Goal: Task Accomplishment & Management: Complete application form

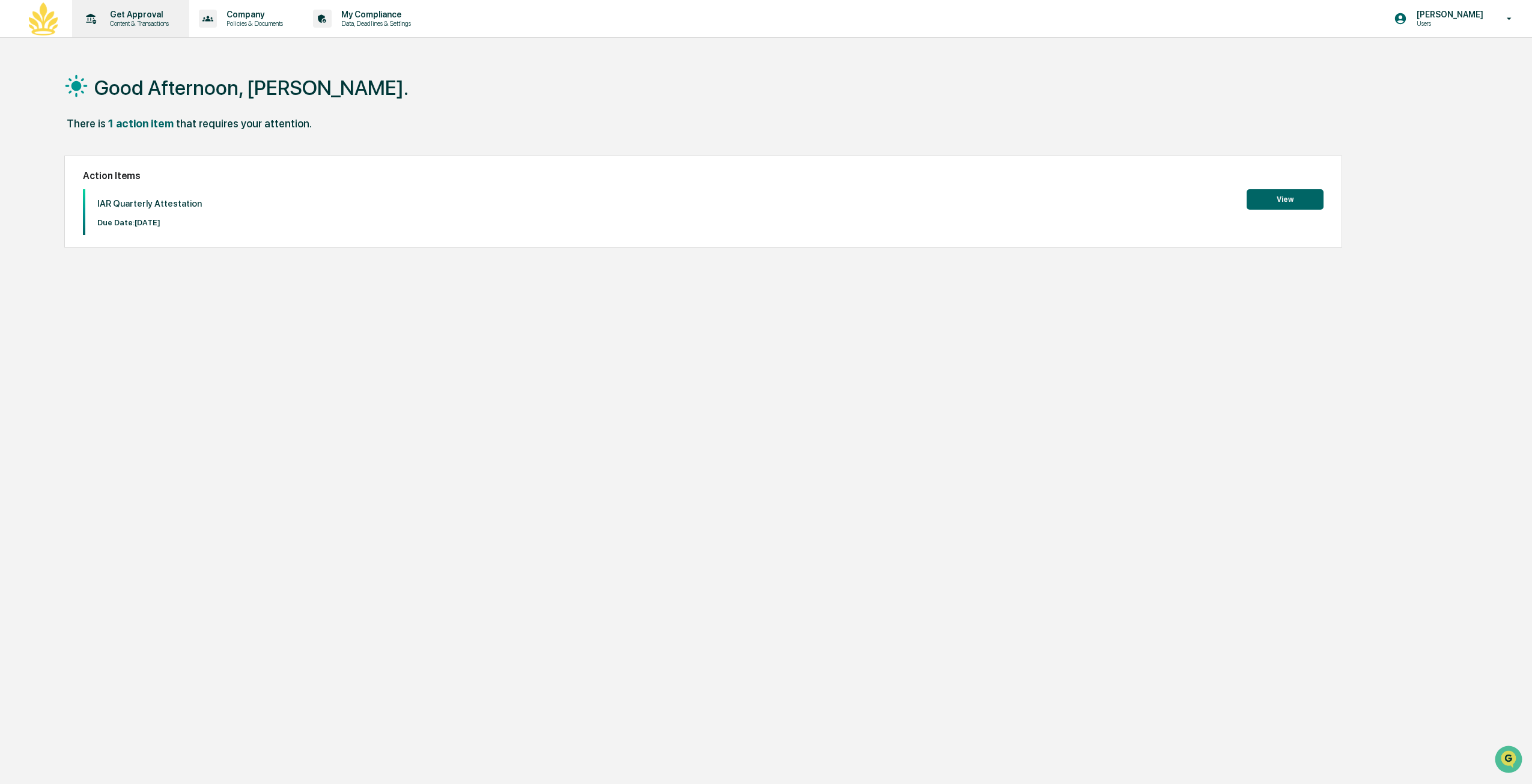
click at [146, 27] on p "Content & Transactions" at bounding box center [137, 24] width 74 height 8
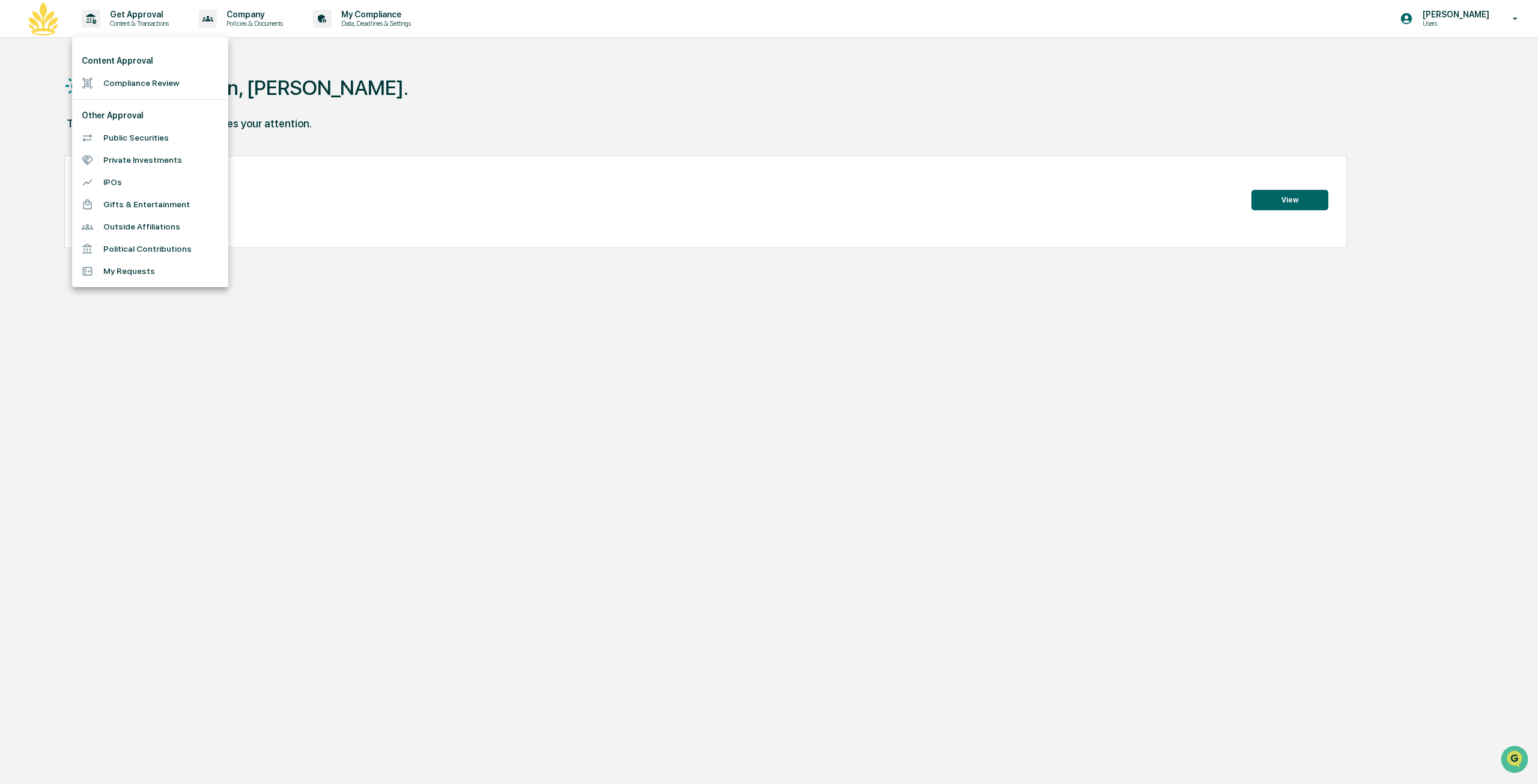
click at [168, 81] on li "Compliance Review" at bounding box center [149, 82] width 156 height 22
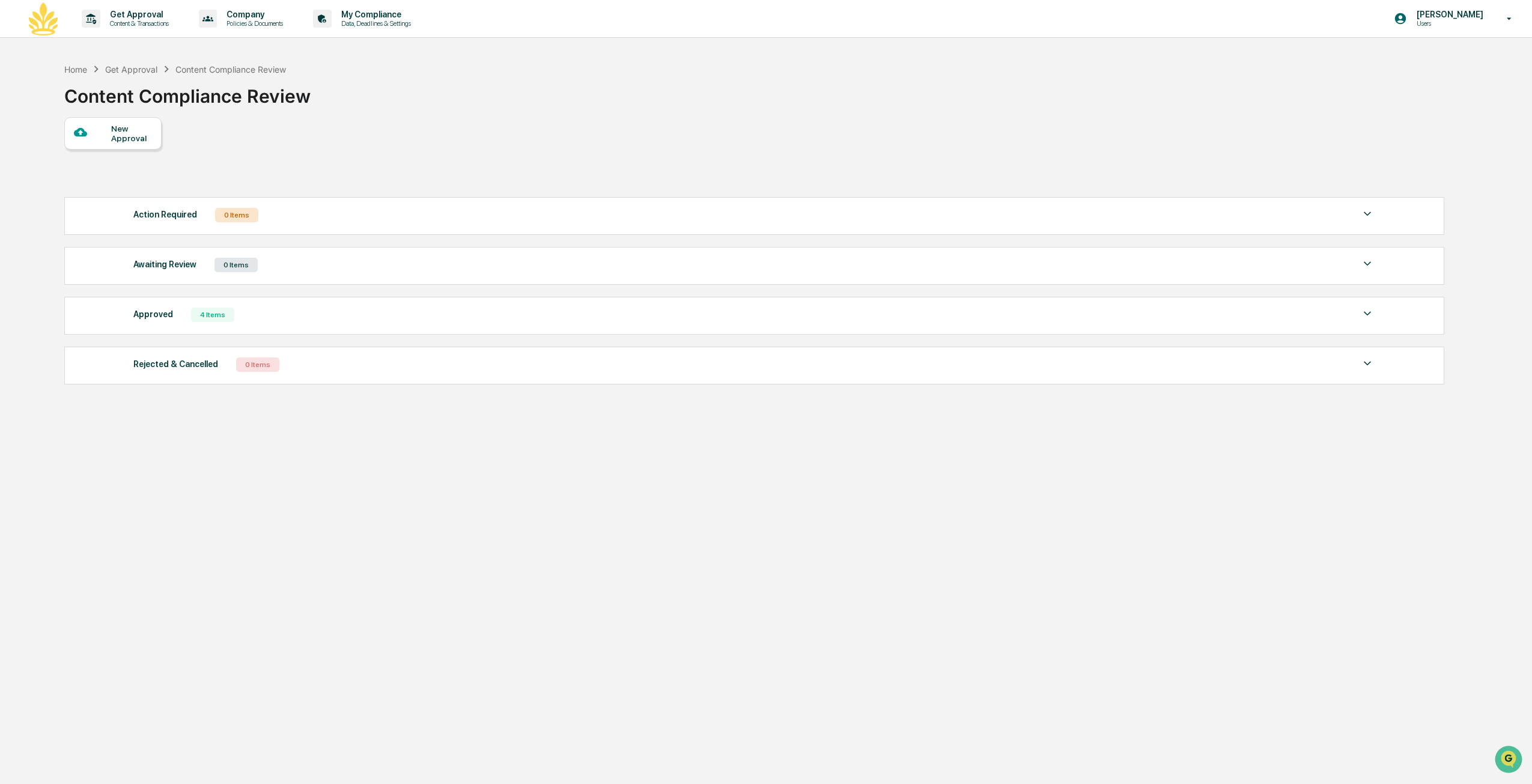
click at [142, 143] on div "New Approval" at bounding box center [131, 134] width 40 height 20
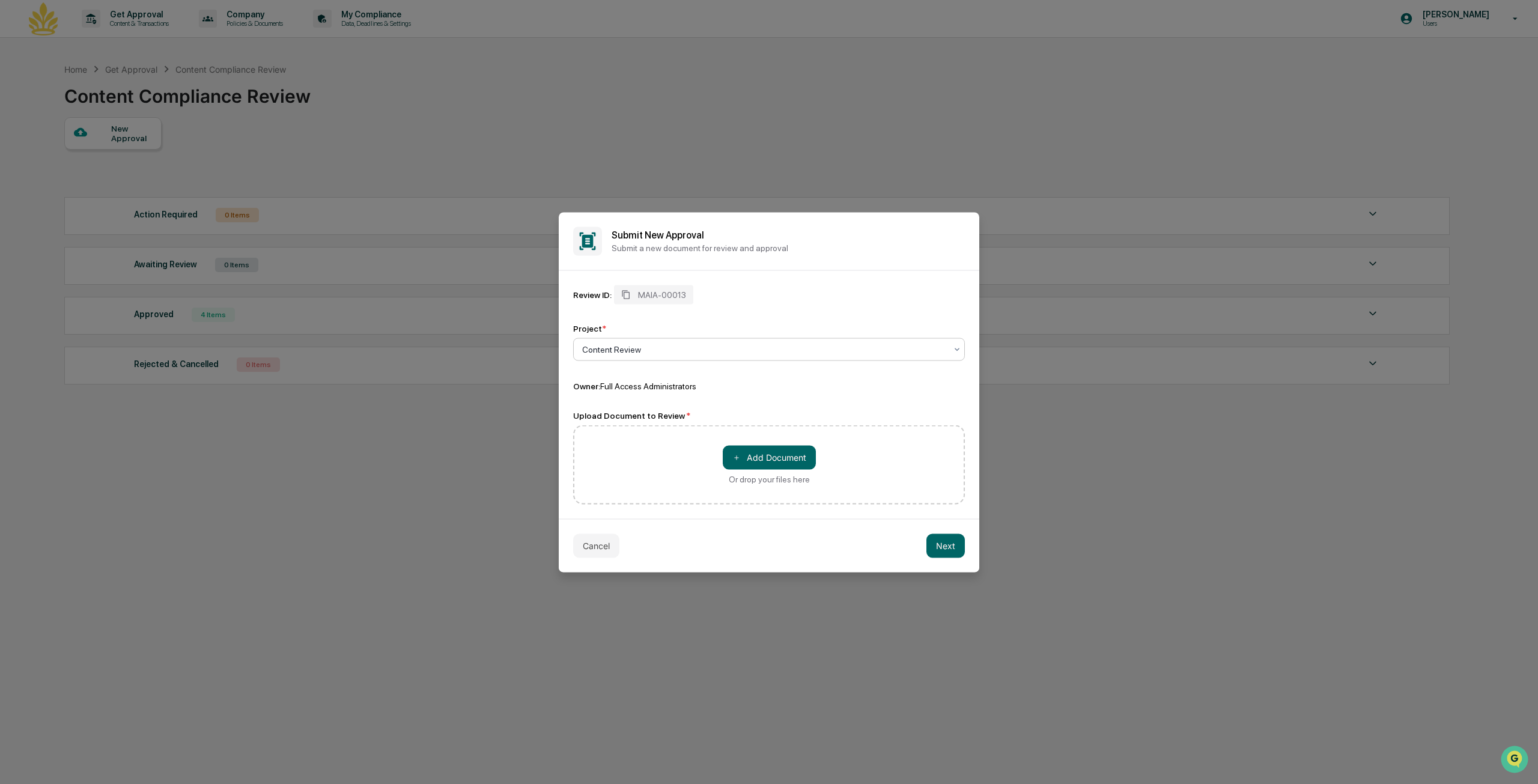
click at [782, 475] on div "Or drop your files here" at bounding box center [769, 479] width 81 height 10
click at [0, 0] on input "＋ Add Document Or drop your files here" at bounding box center [0, 0] width 0 height 0
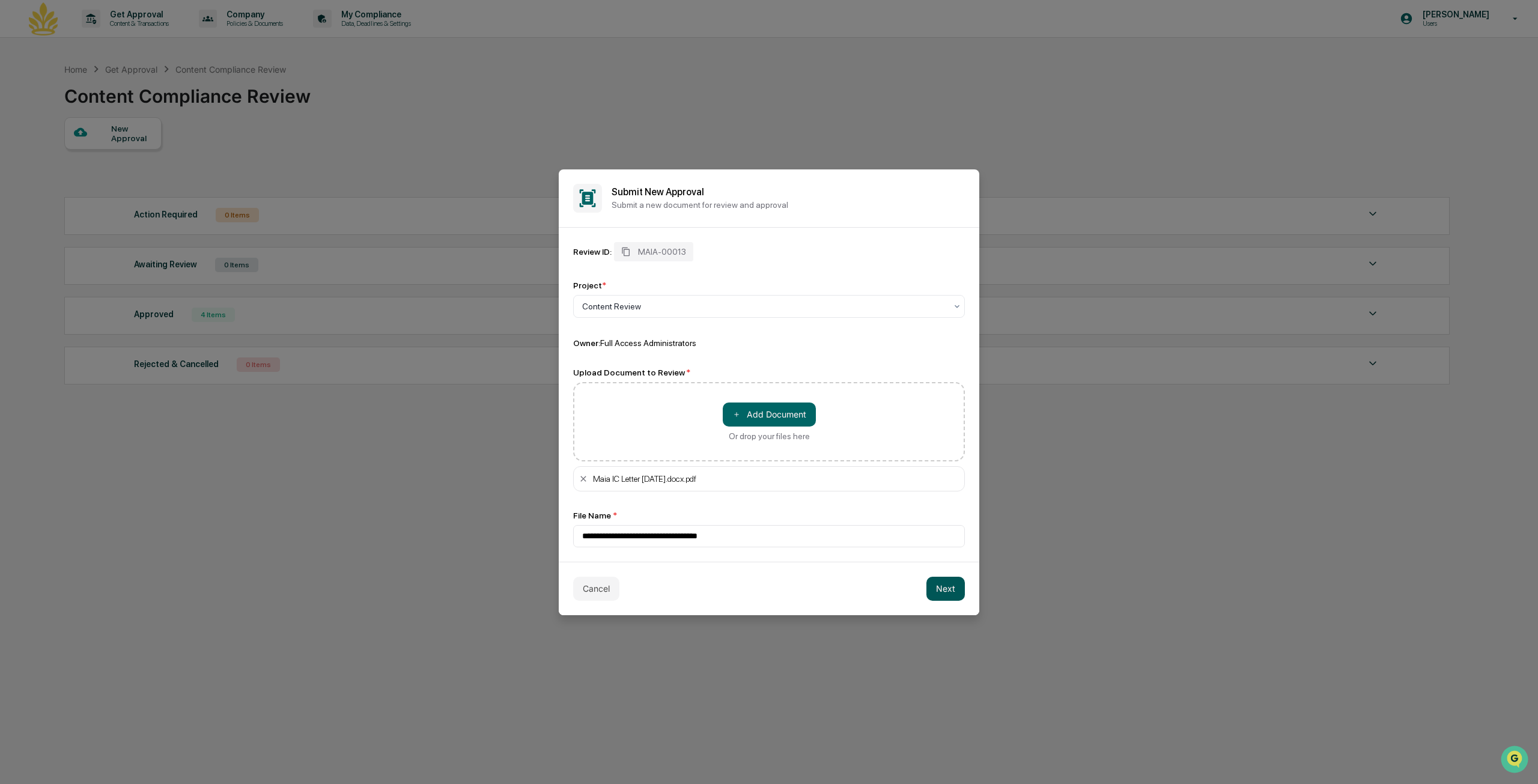
click at [947, 590] on button "Next" at bounding box center [945, 588] width 38 height 24
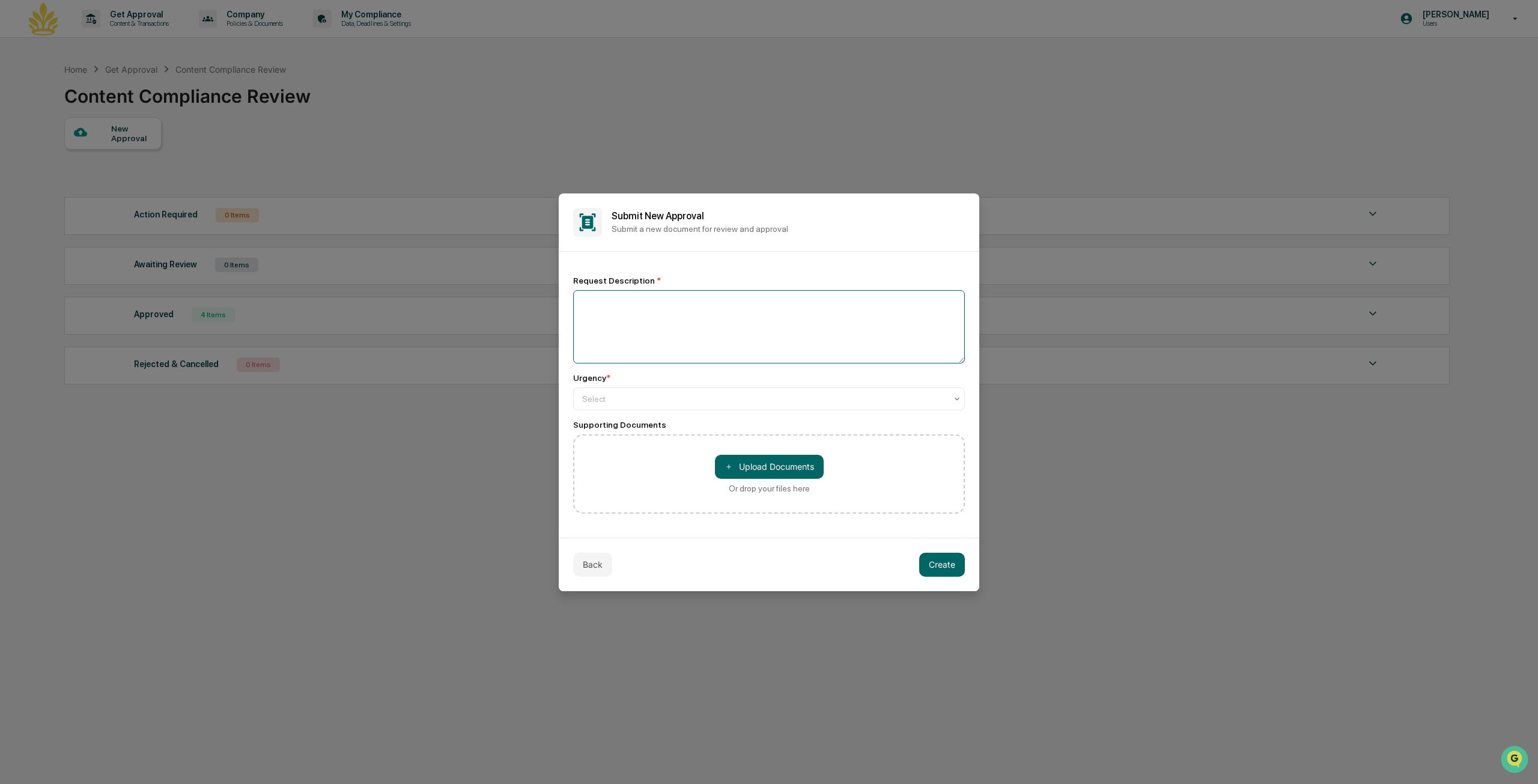
click at [684, 308] on textarea at bounding box center [769, 327] width 392 height 74
type textarea "**********"
click at [644, 397] on div at bounding box center [765, 398] width 364 height 12
click at [632, 427] on div "High" at bounding box center [769, 426] width 390 height 24
click at [948, 566] on button "Create" at bounding box center [942, 564] width 46 height 24
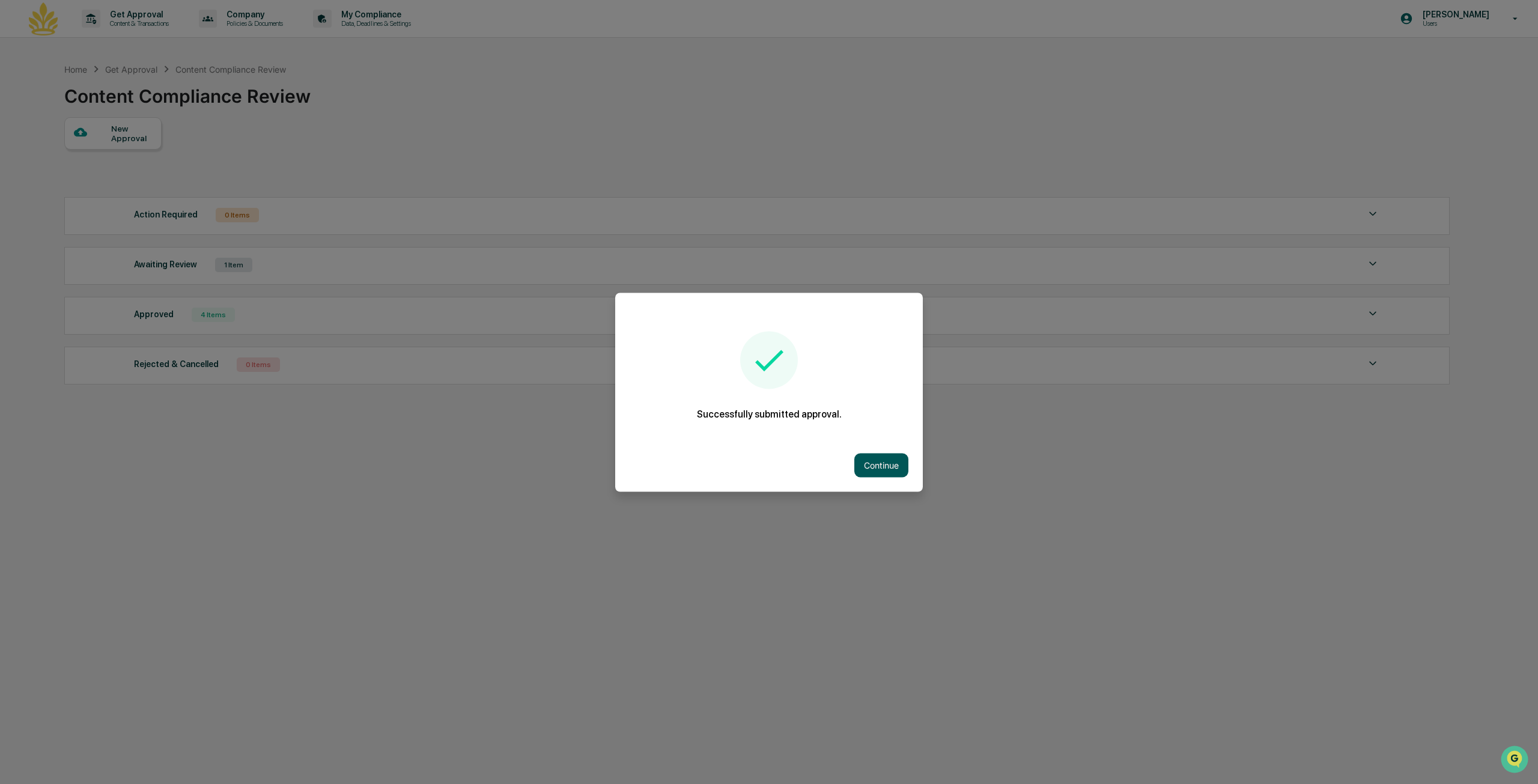
click at [883, 466] on button "Continue" at bounding box center [881, 465] width 54 height 24
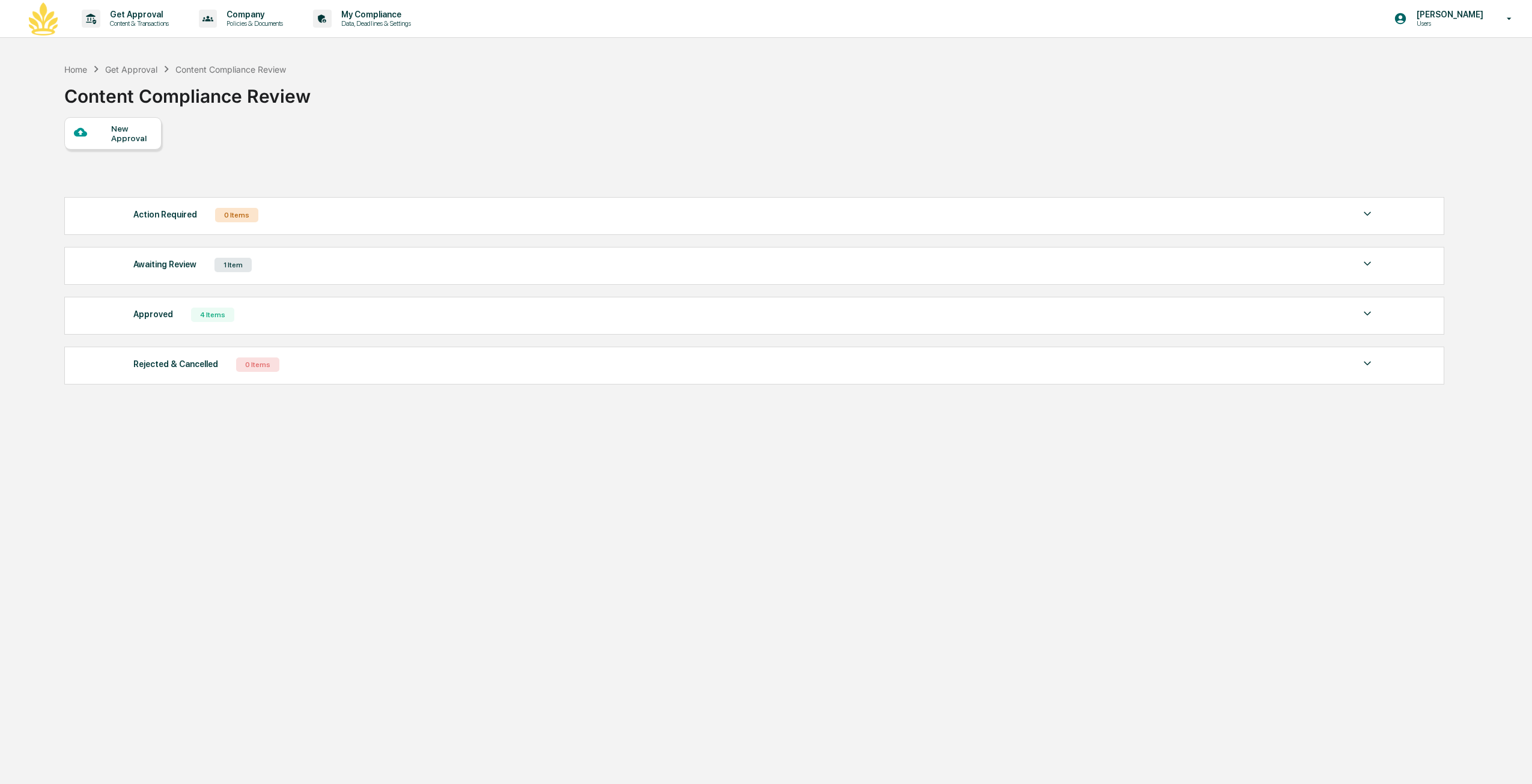
click at [315, 259] on div "Awaiting Review 1 Item" at bounding box center [753, 265] width 1241 height 17
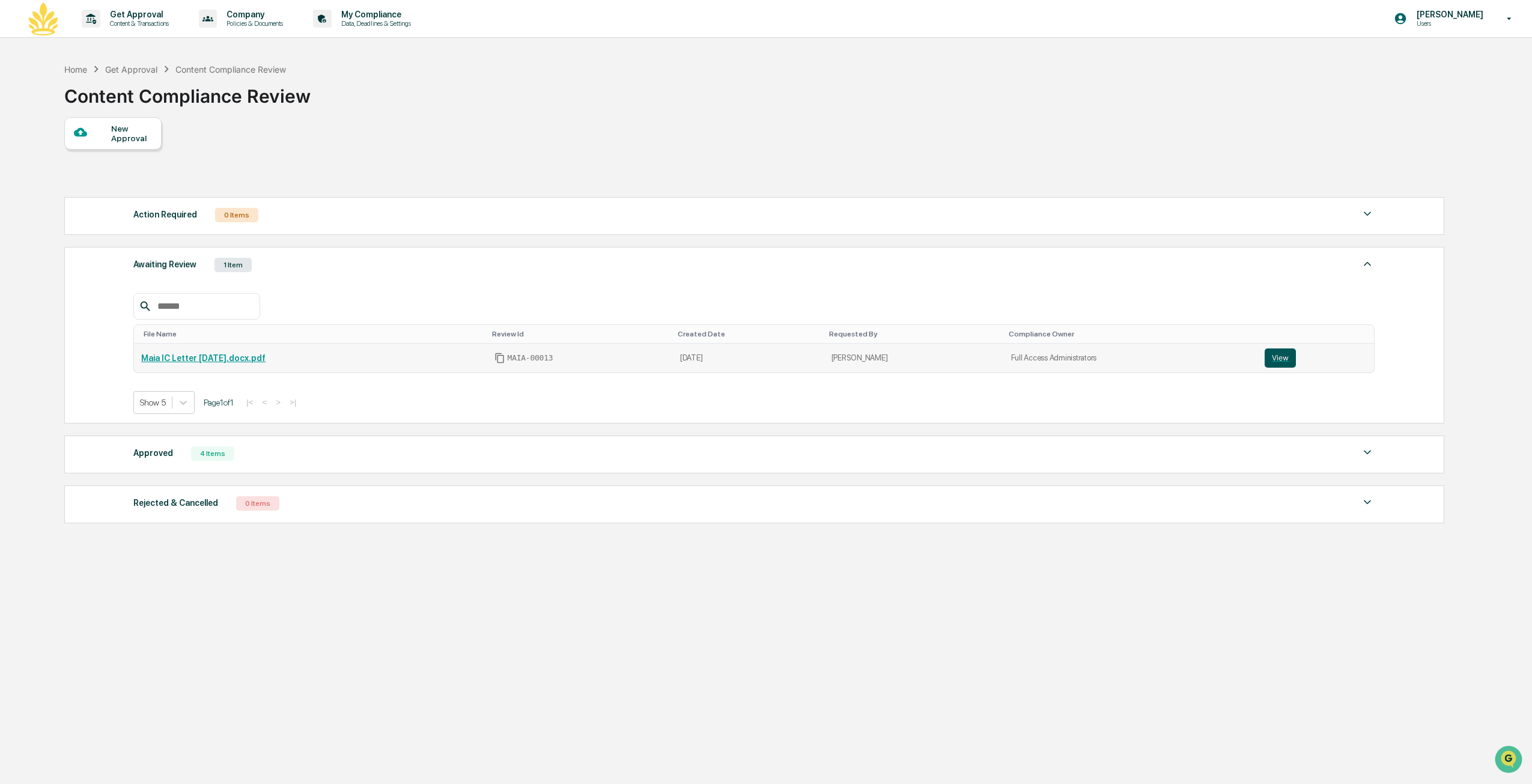
click at [1266, 356] on button "View" at bounding box center [1280, 359] width 31 height 20
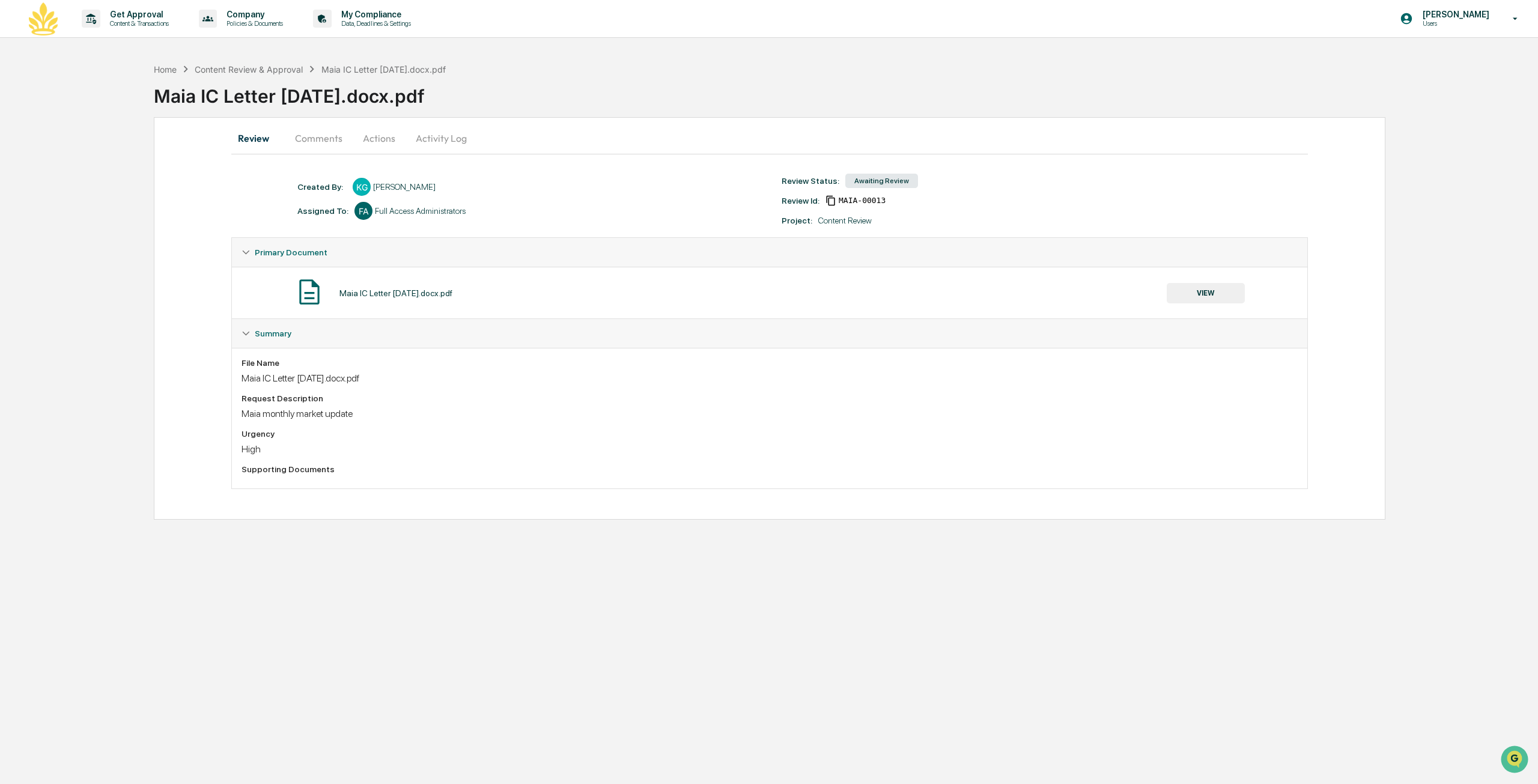
click at [309, 136] on button "Comments" at bounding box center [319, 138] width 67 height 29
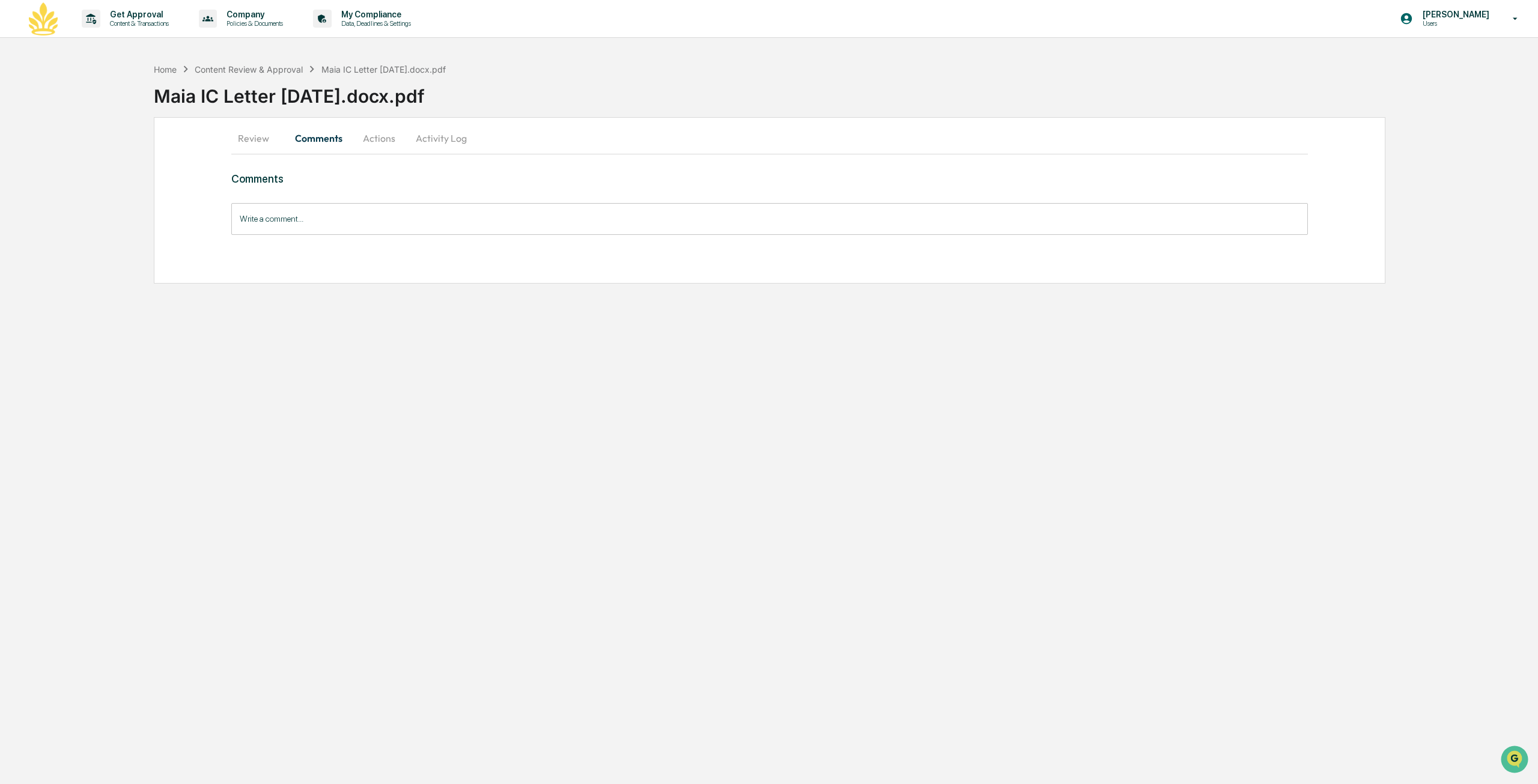
click at [381, 137] on button "Actions" at bounding box center [379, 138] width 54 height 29
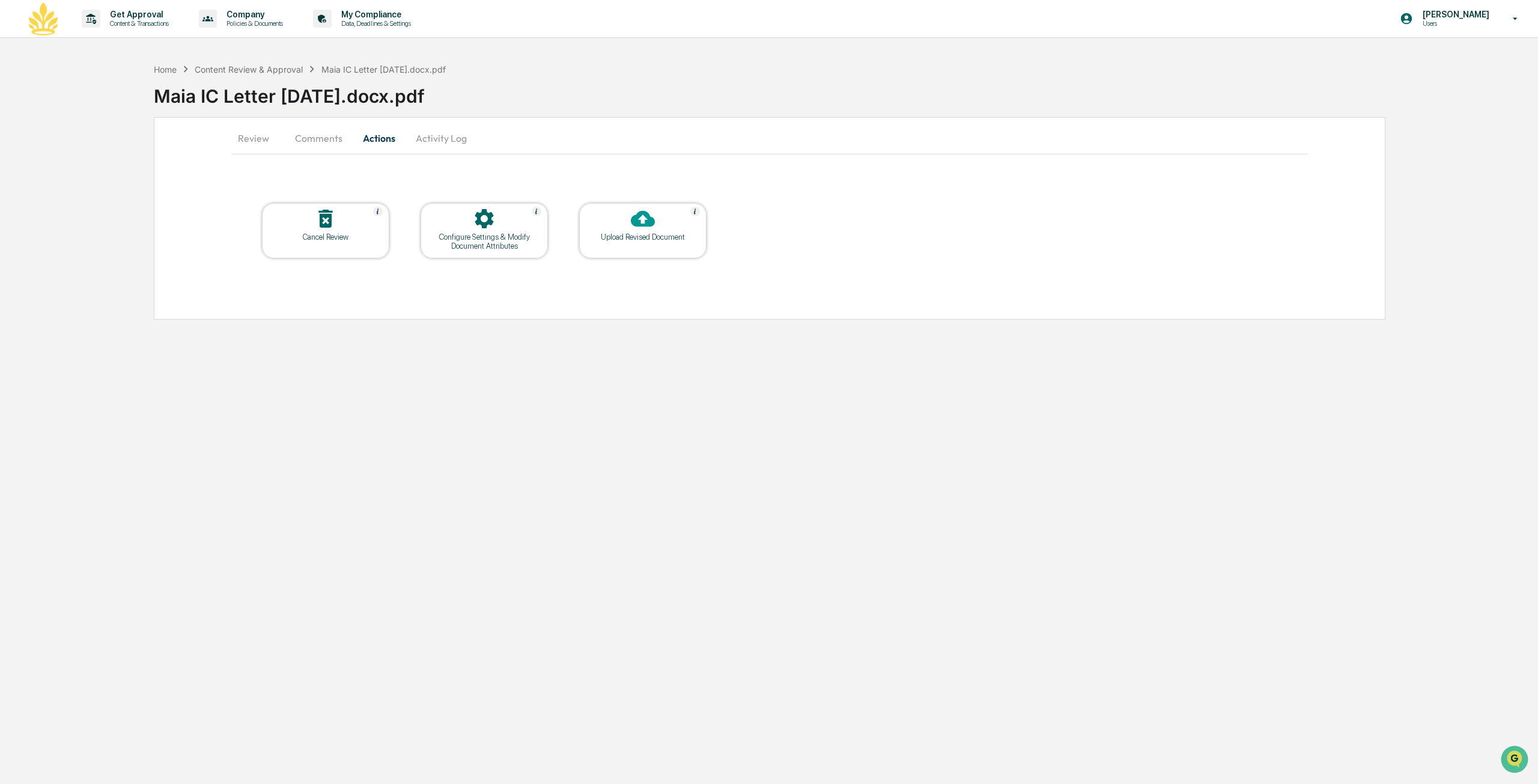
click at [421, 140] on button "Activity Log" at bounding box center [441, 138] width 70 height 29
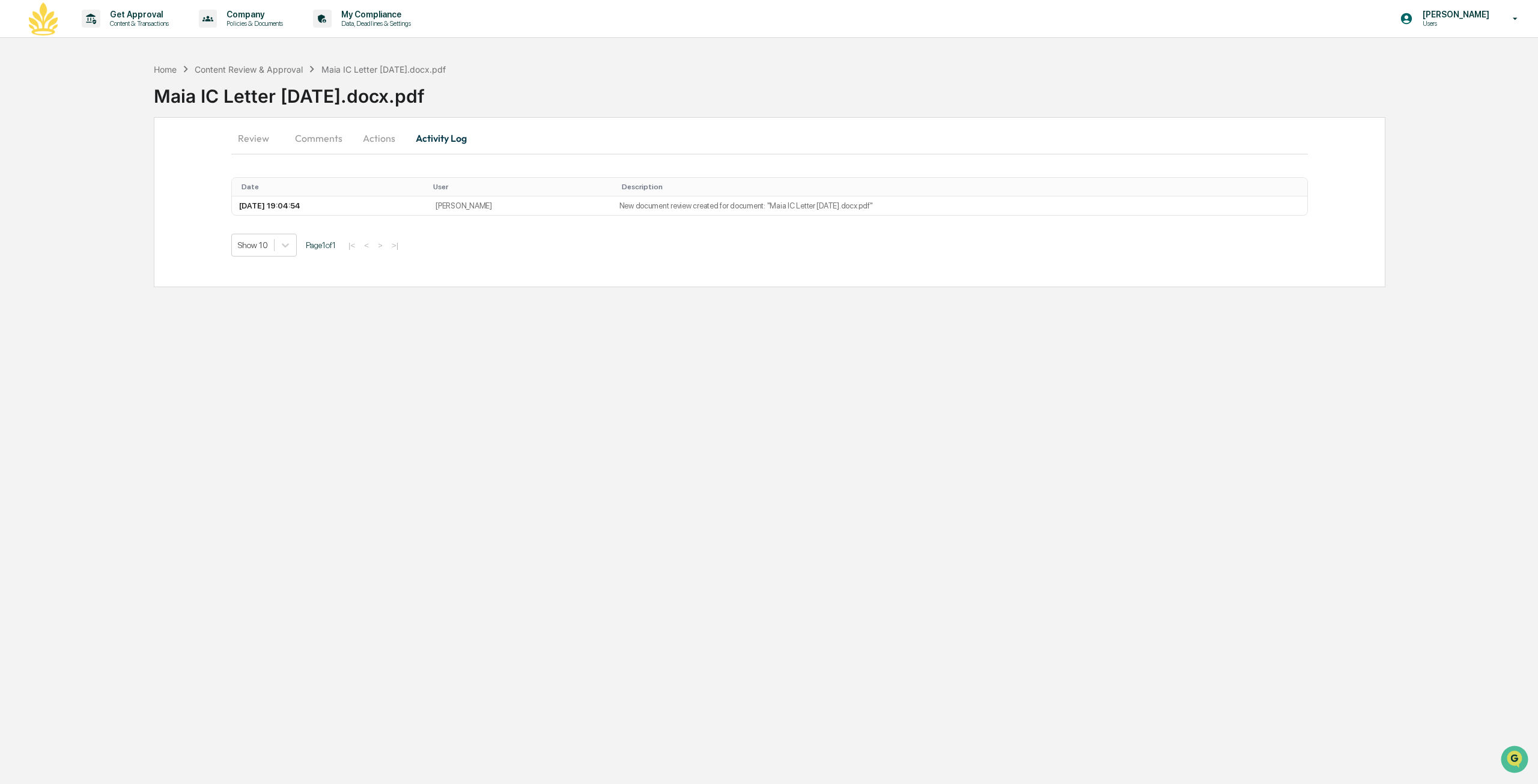
click at [301, 136] on button "Comments" at bounding box center [319, 138] width 67 height 29
click at [259, 139] on button "Review" at bounding box center [258, 138] width 54 height 29
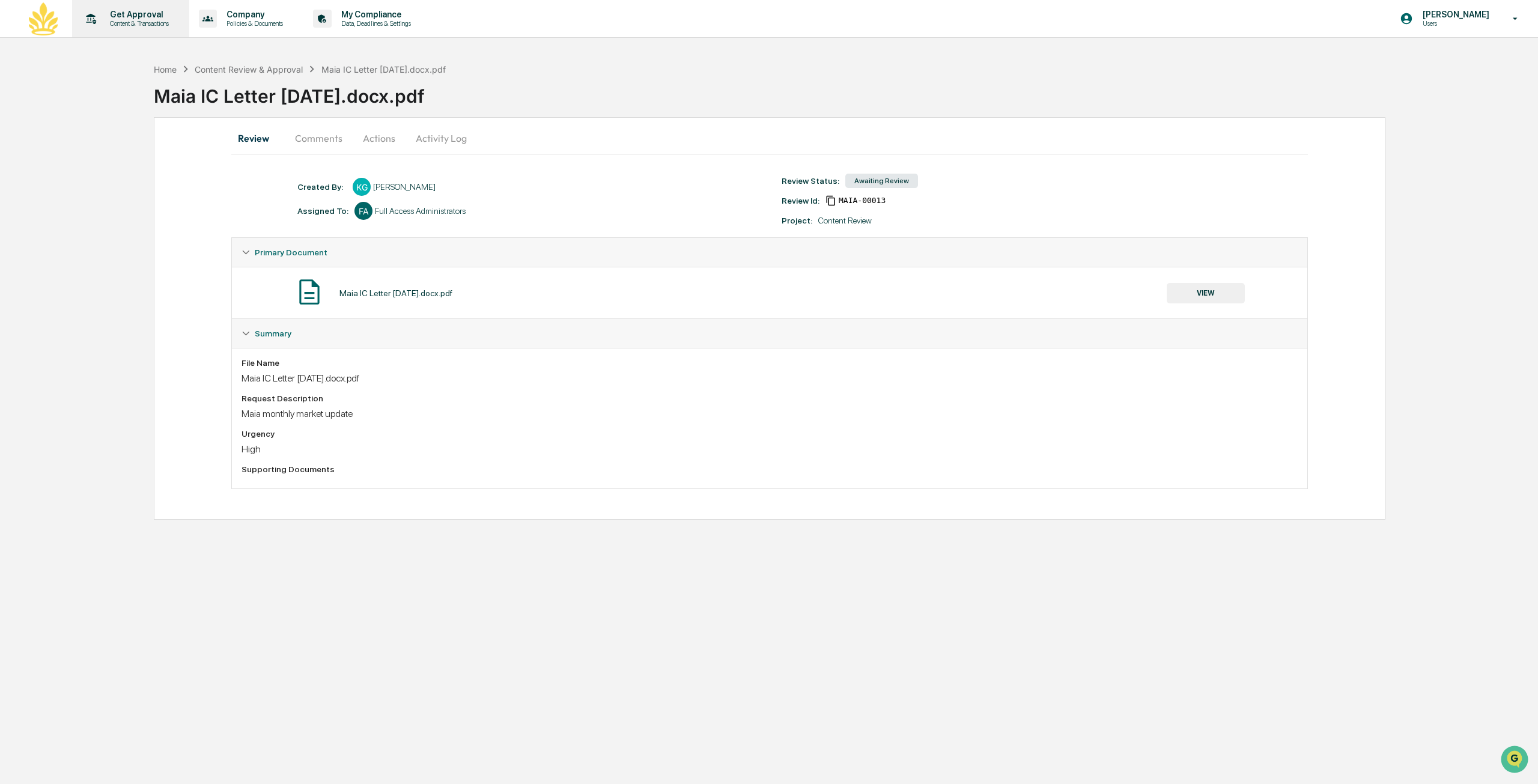
click at [149, 29] on div "Get Approval Content & Transactions" at bounding box center [129, 19] width 105 height 38
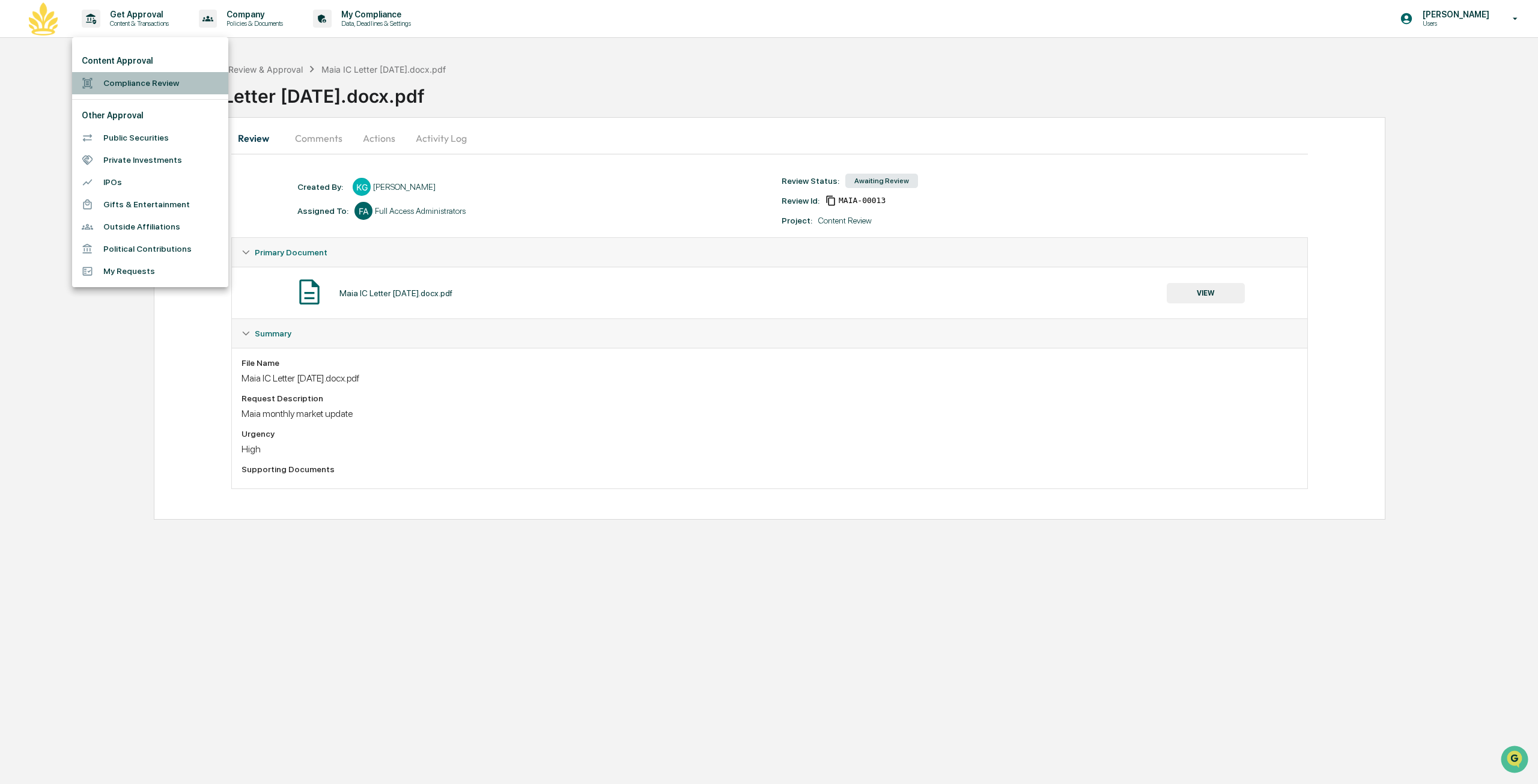
click at [183, 87] on li "Compliance Review" at bounding box center [149, 82] width 156 height 22
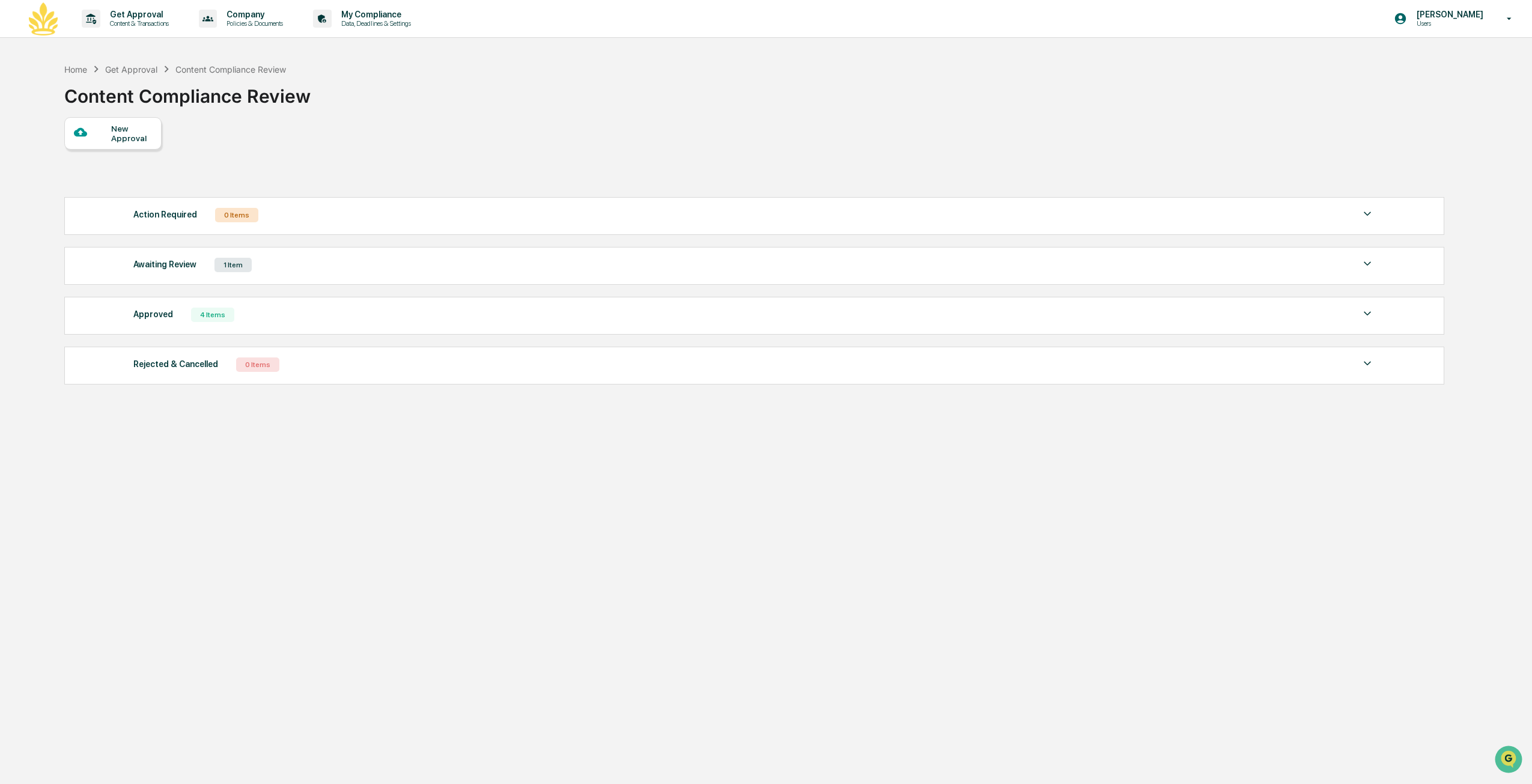
click at [387, 266] on div "Awaiting Review 1 Item" at bounding box center [753, 265] width 1241 height 17
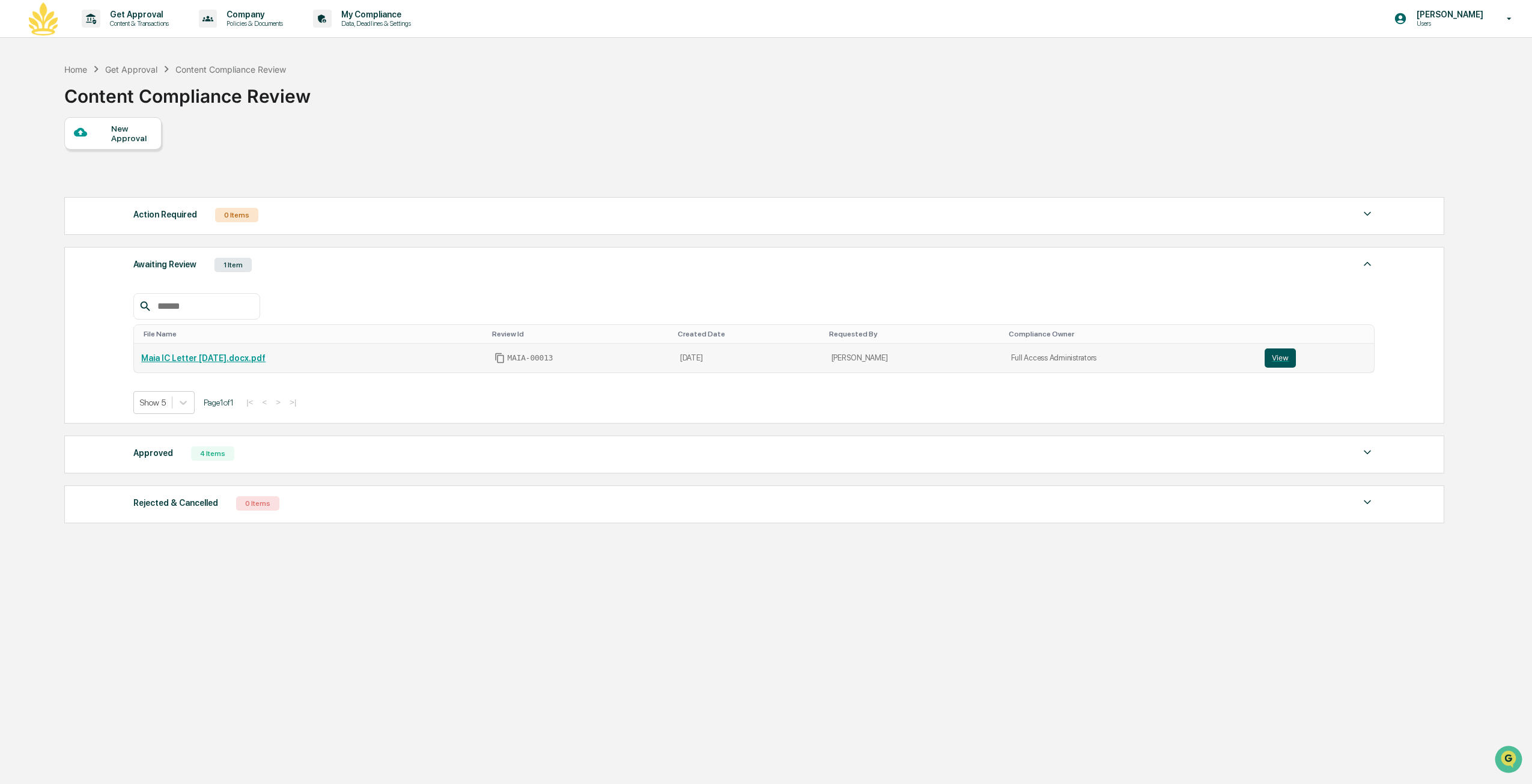
click at [1271, 355] on button "View" at bounding box center [1280, 359] width 31 height 20
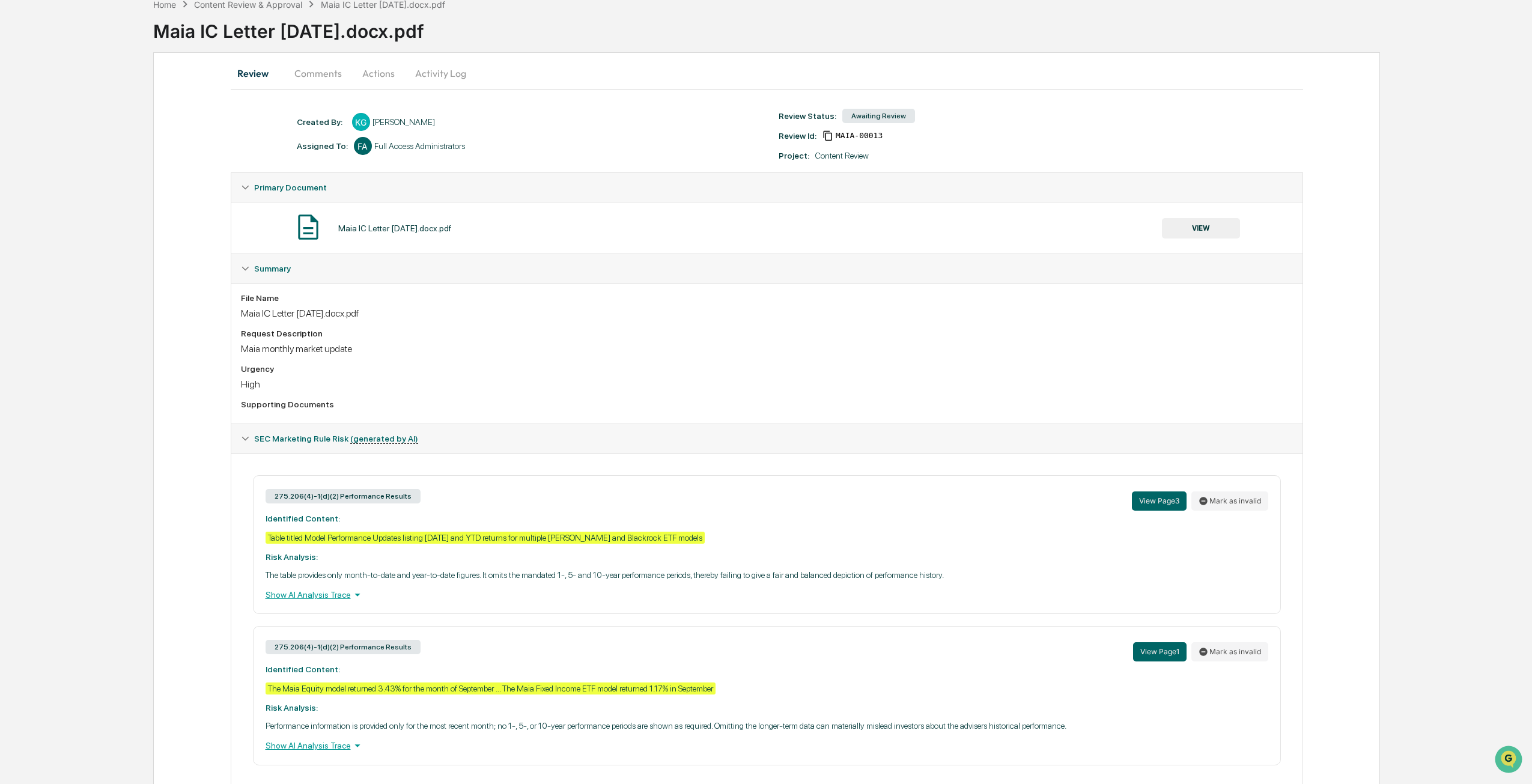
scroll to position [104, 0]
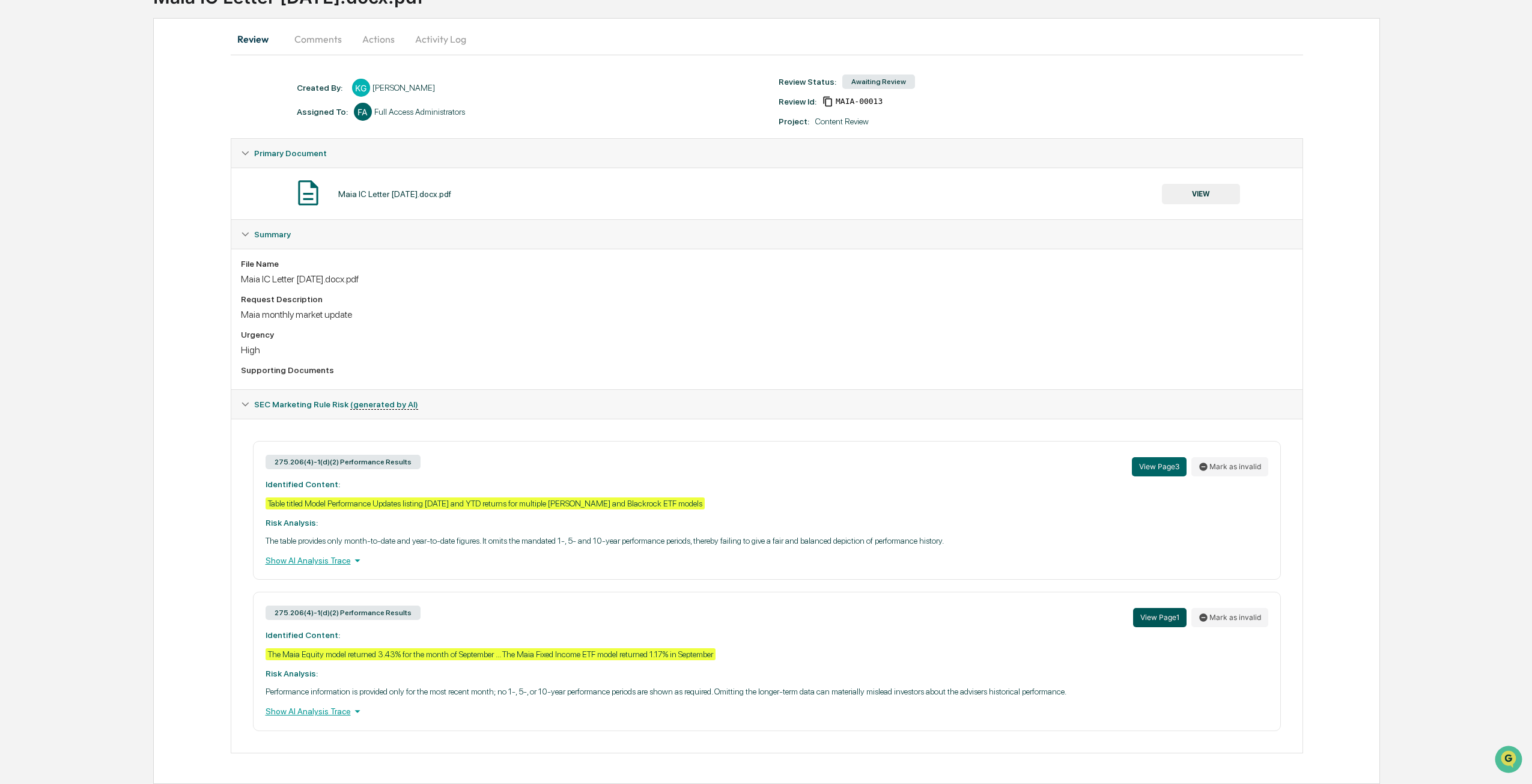
click at [1161, 621] on button "View Page 1" at bounding box center [1159, 617] width 53 height 20
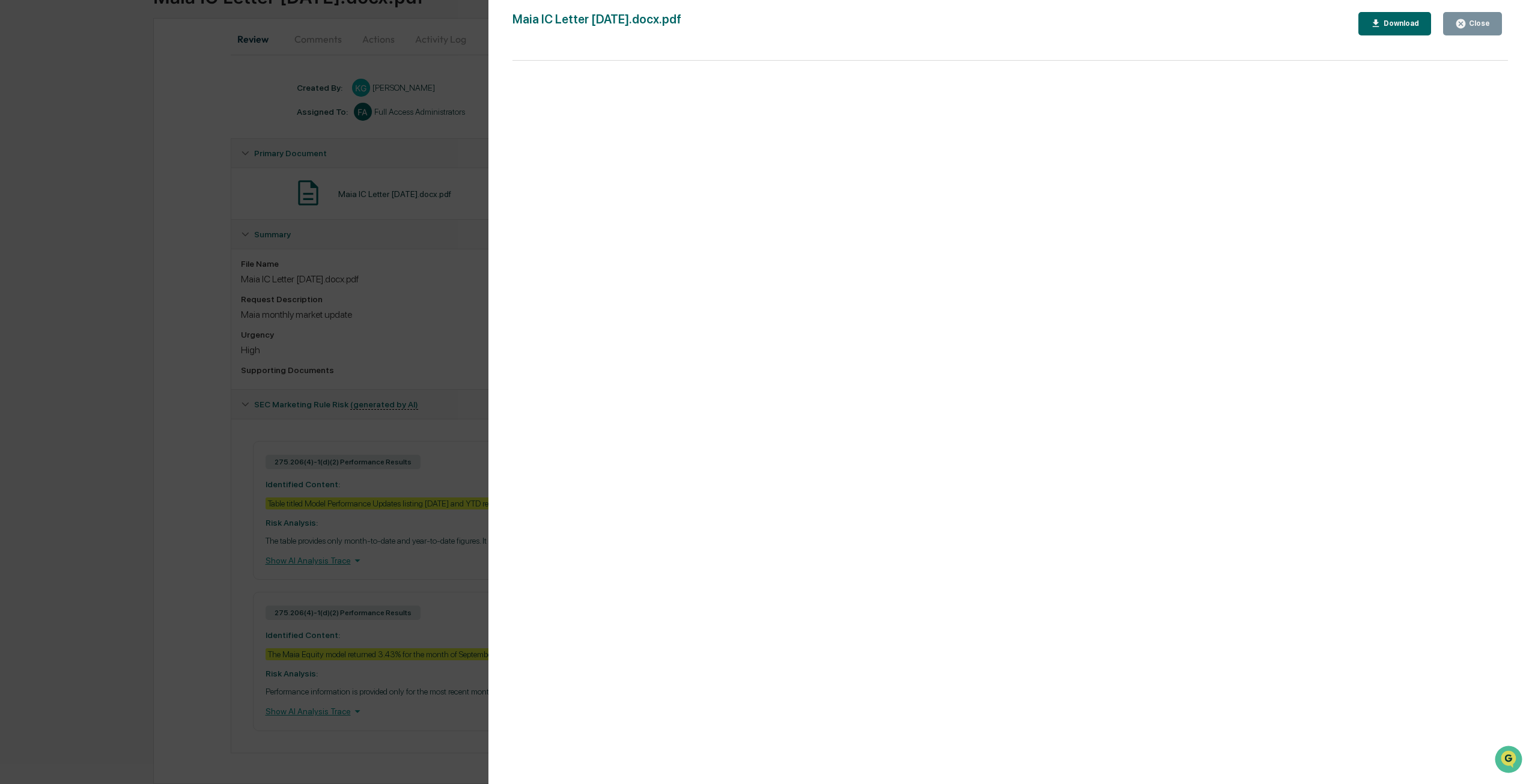
click at [271, 178] on div "Version History [DATE] 07:04 PM [PERSON_NAME] Maia IC Letter [DATE].docx.pdf Cl…" at bounding box center [766, 392] width 1532 height 784
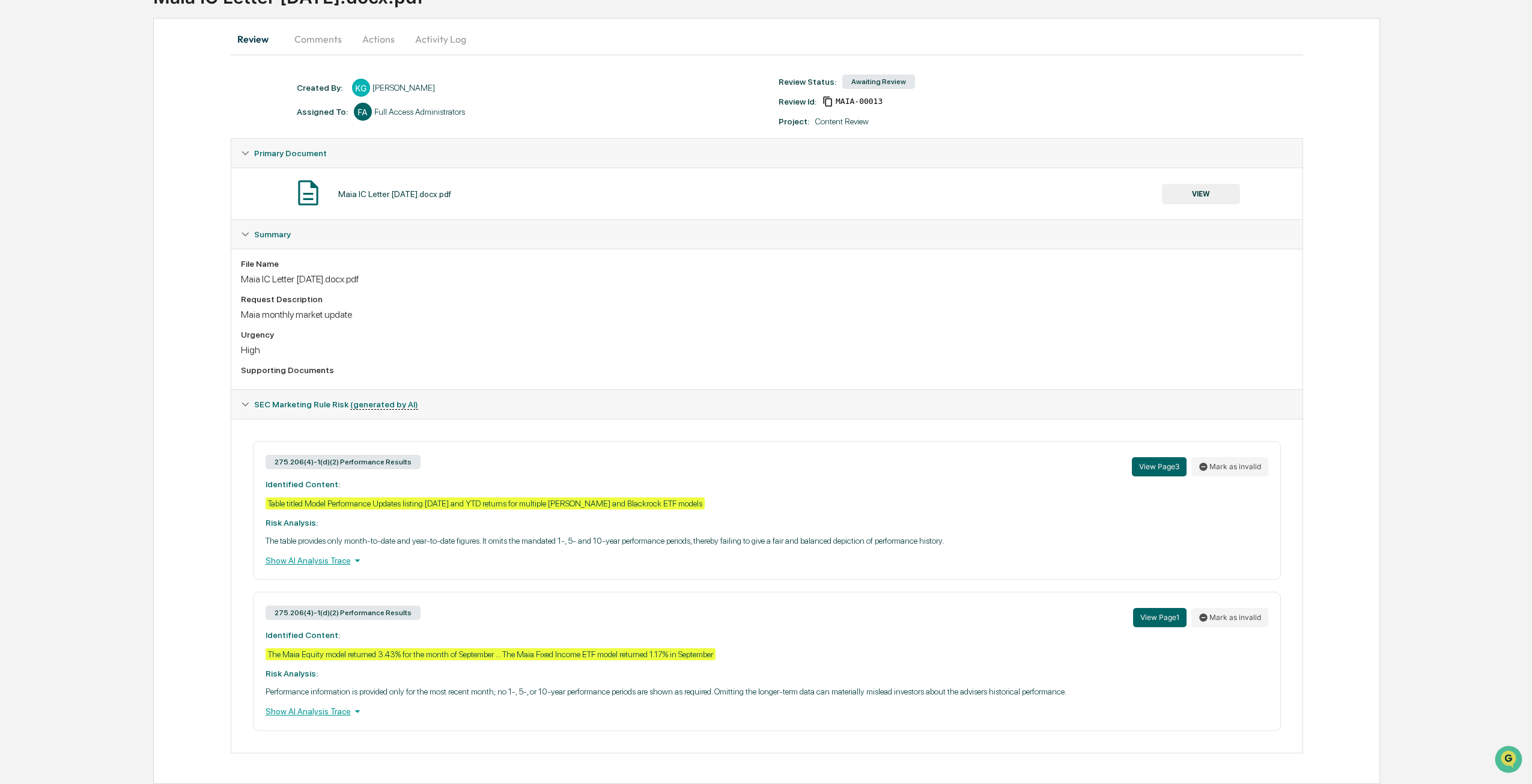
click at [323, 715] on div "Show AI Analysis Trace" at bounding box center [766, 711] width 1003 height 13
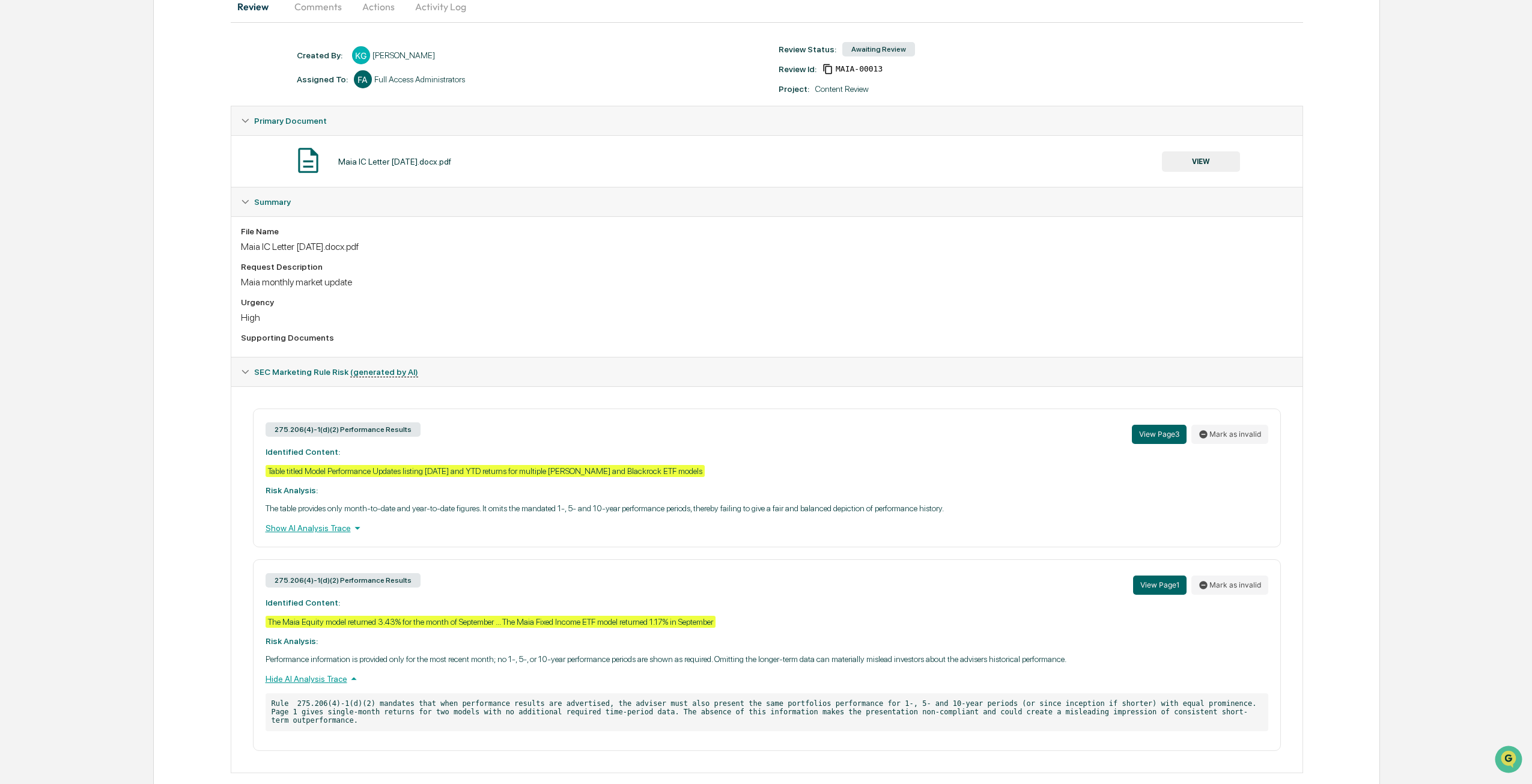
scroll to position [147, 0]
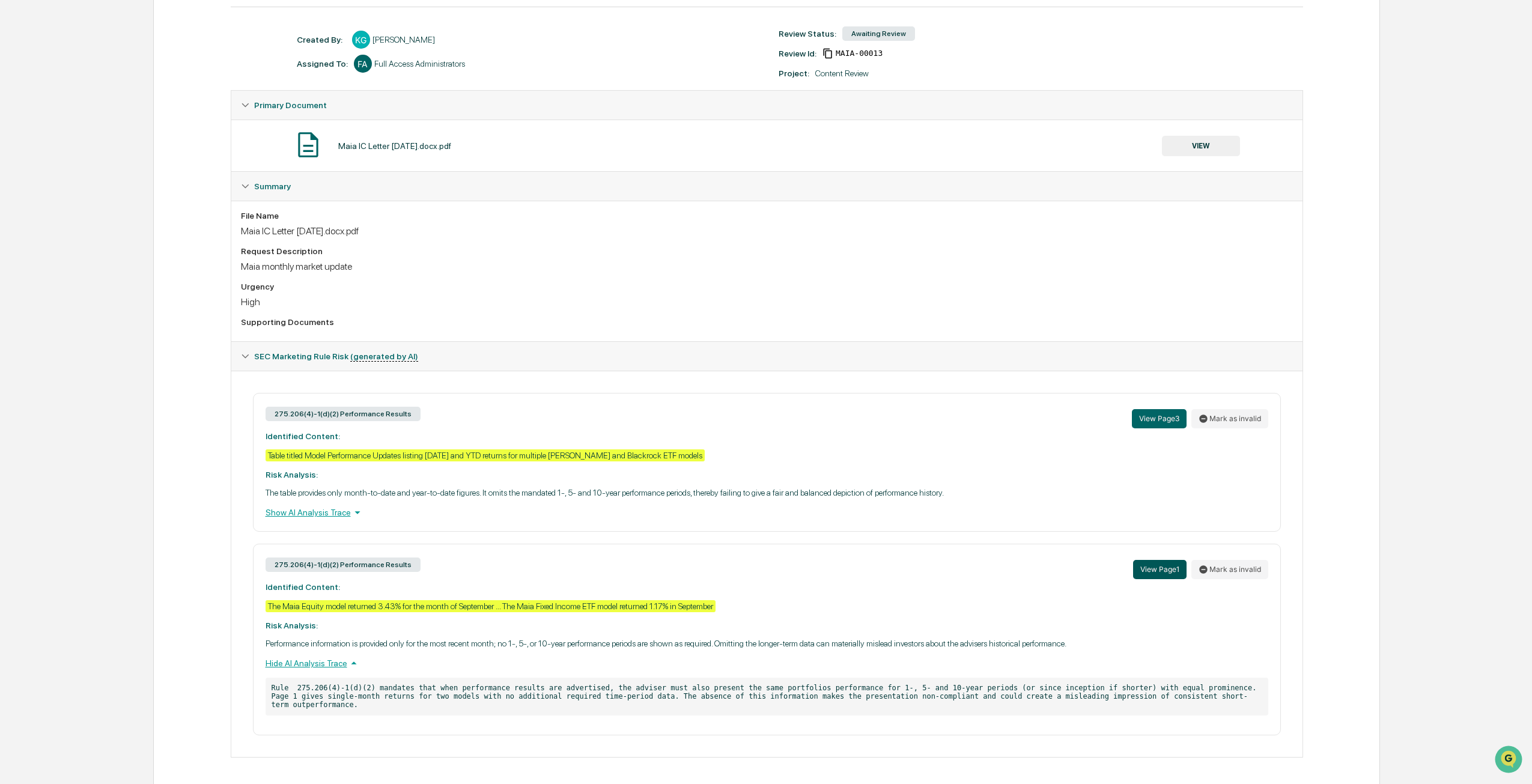
click at [1161, 572] on button "View Page 1" at bounding box center [1159, 569] width 53 height 20
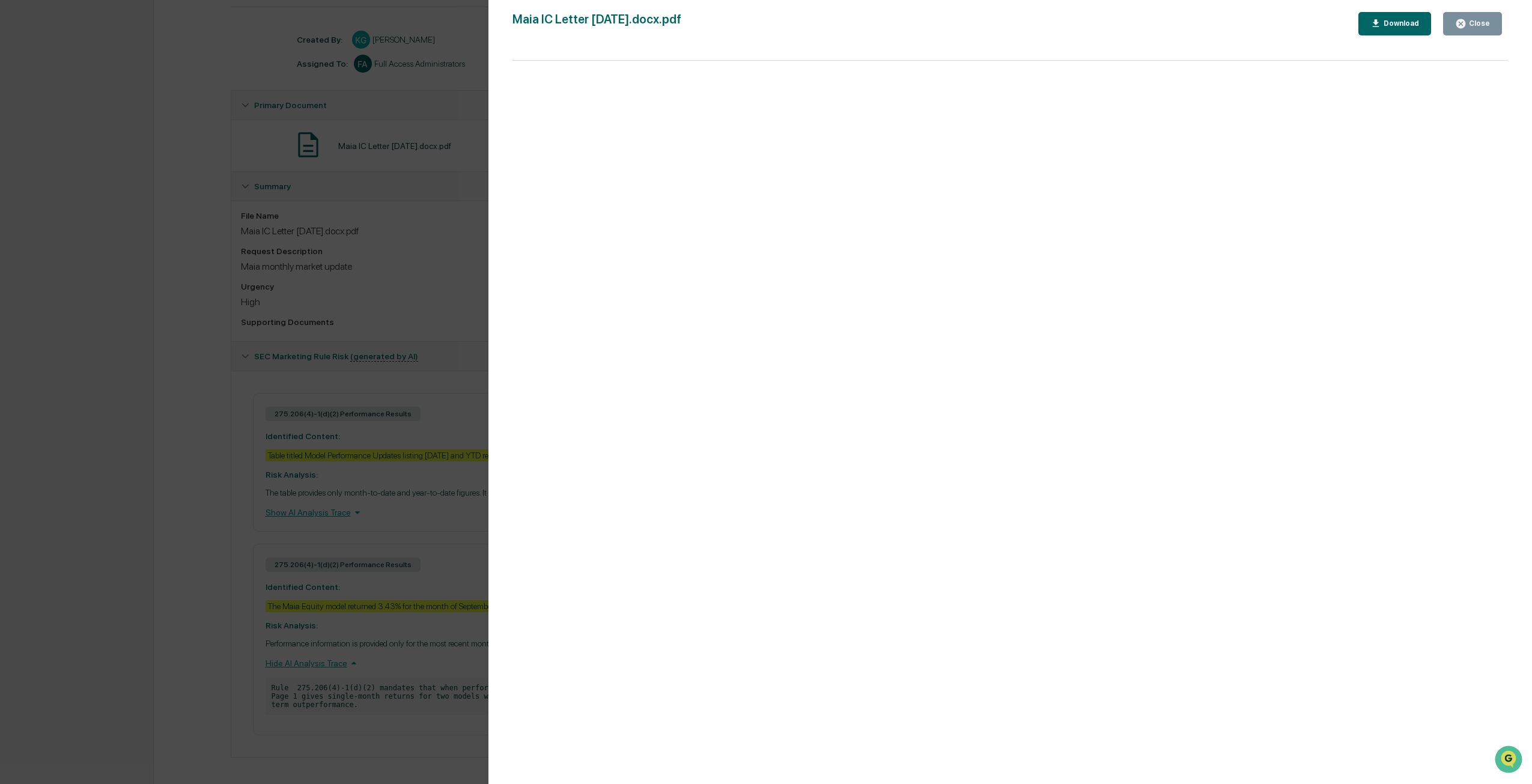
click at [426, 360] on div "Version History [DATE] 07:04 PM [PERSON_NAME] Maia IC Letter [DATE].docx.pdf Cl…" at bounding box center [766, 392] width 1532 height 784
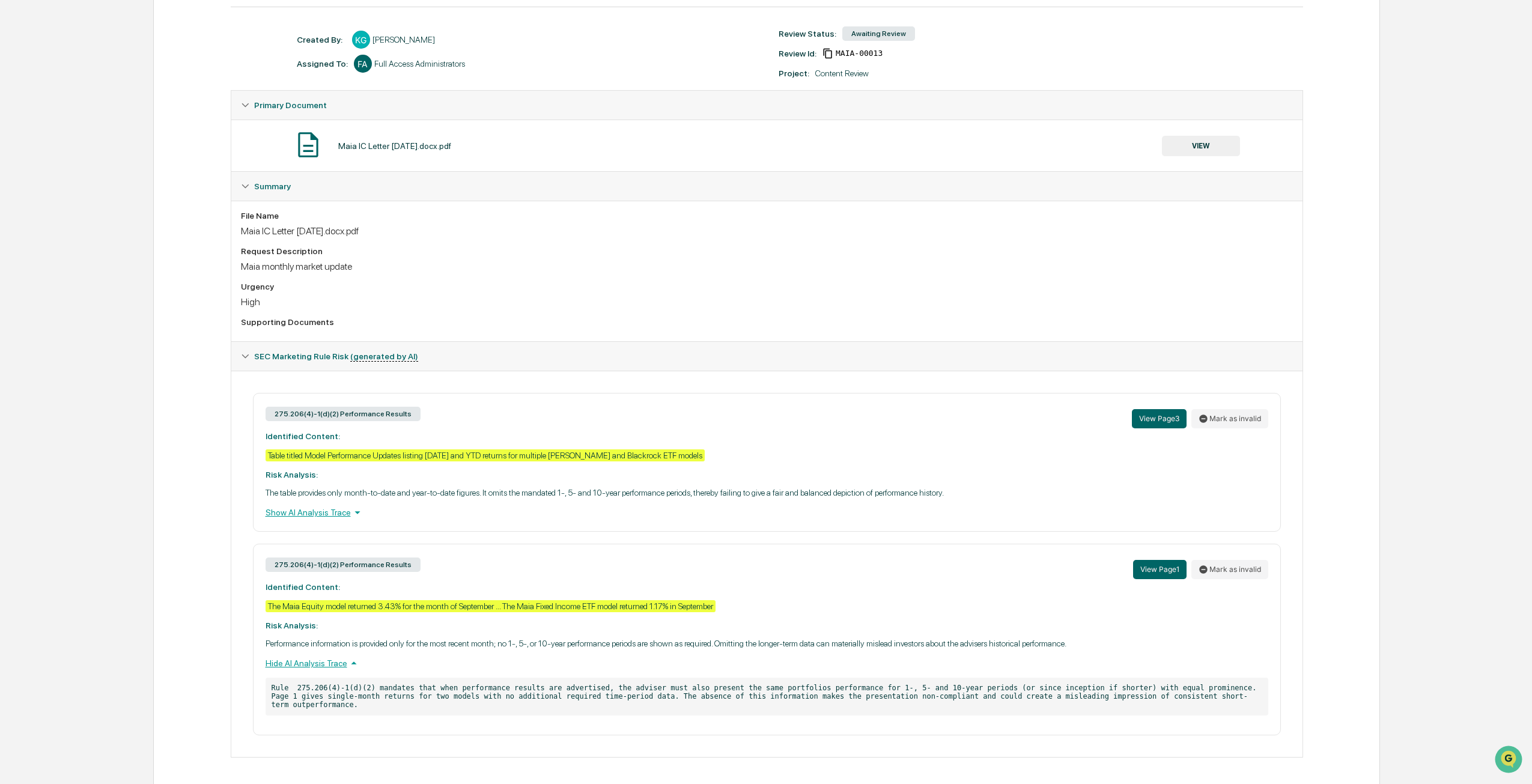
click at [489, 612] on div "The Maia Equity model returned 3.43% for the month of September ... The Maia Fi…" at bounding box center [490, 606] width 450 height 12
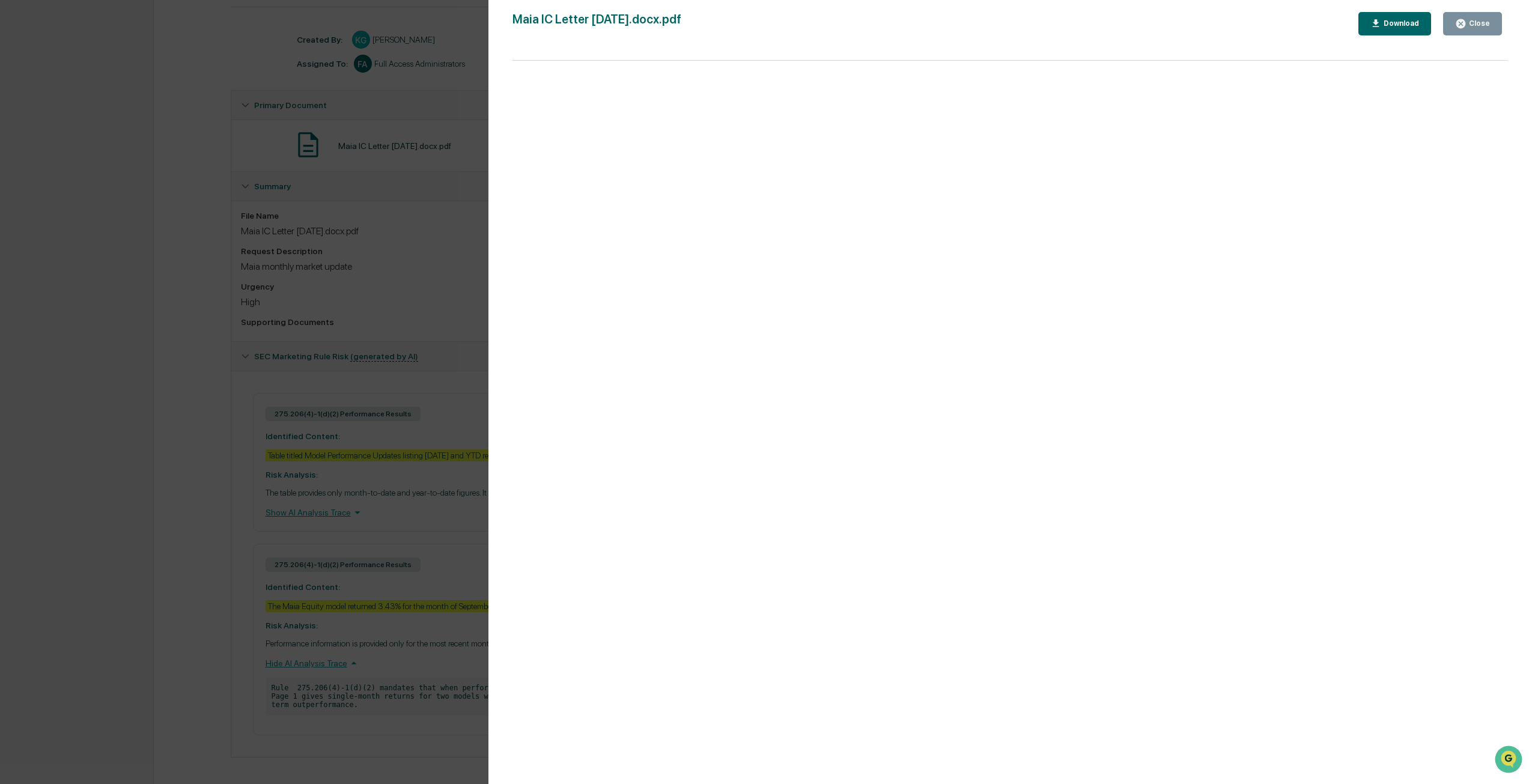
click at [404, 580] on div "Version History [DATE] 07:04 PM [PERSON_NAME] Maia IC Letter [DATE].docx.pdf Cl…" at bounding box center [766, 392] width 1532 height 784
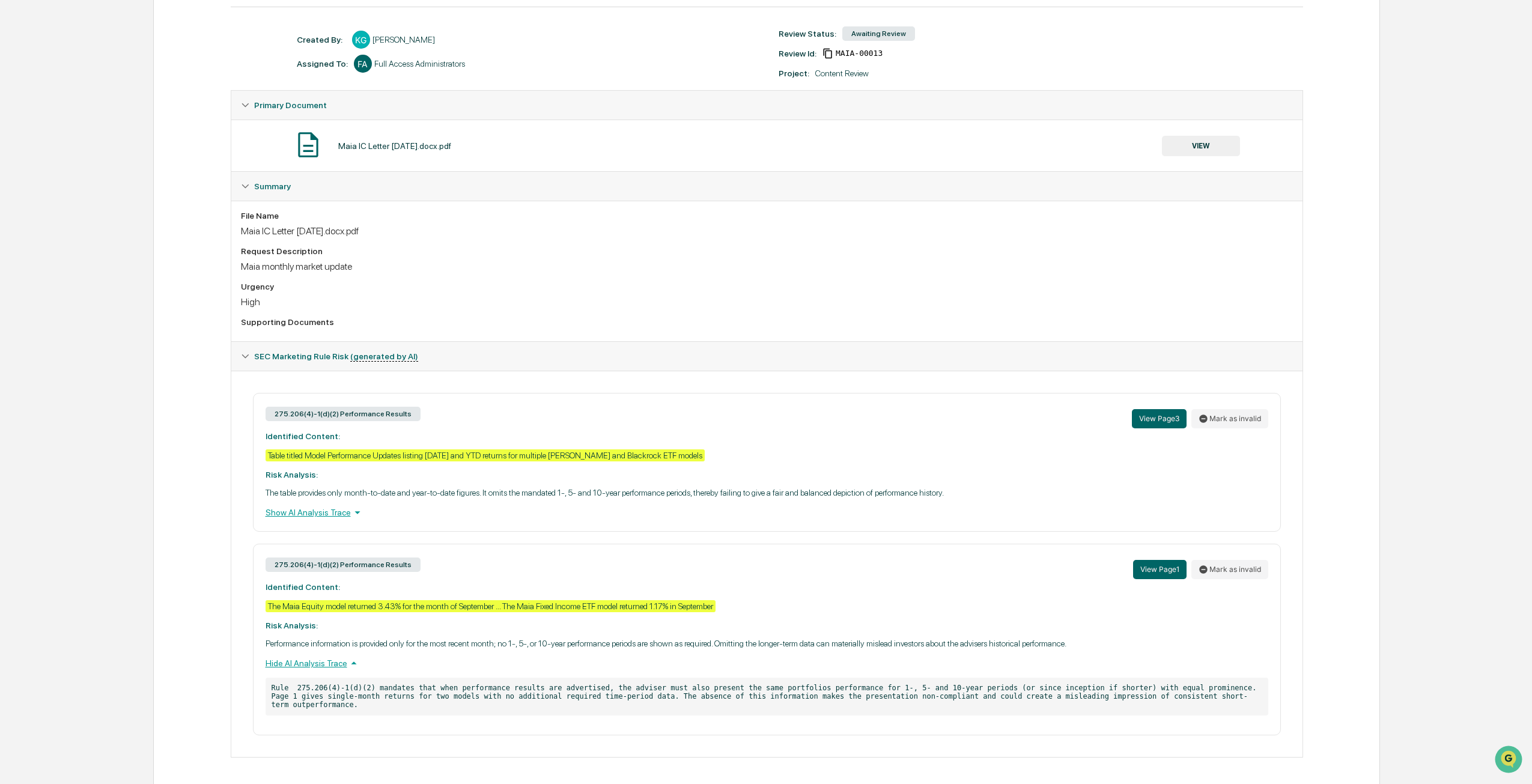
click at [506, 612] on div "The Maia Equity model returned 3.43% for the month of September ... The Maia Fi…" at bounding box center [490, 606] width 450 height 12
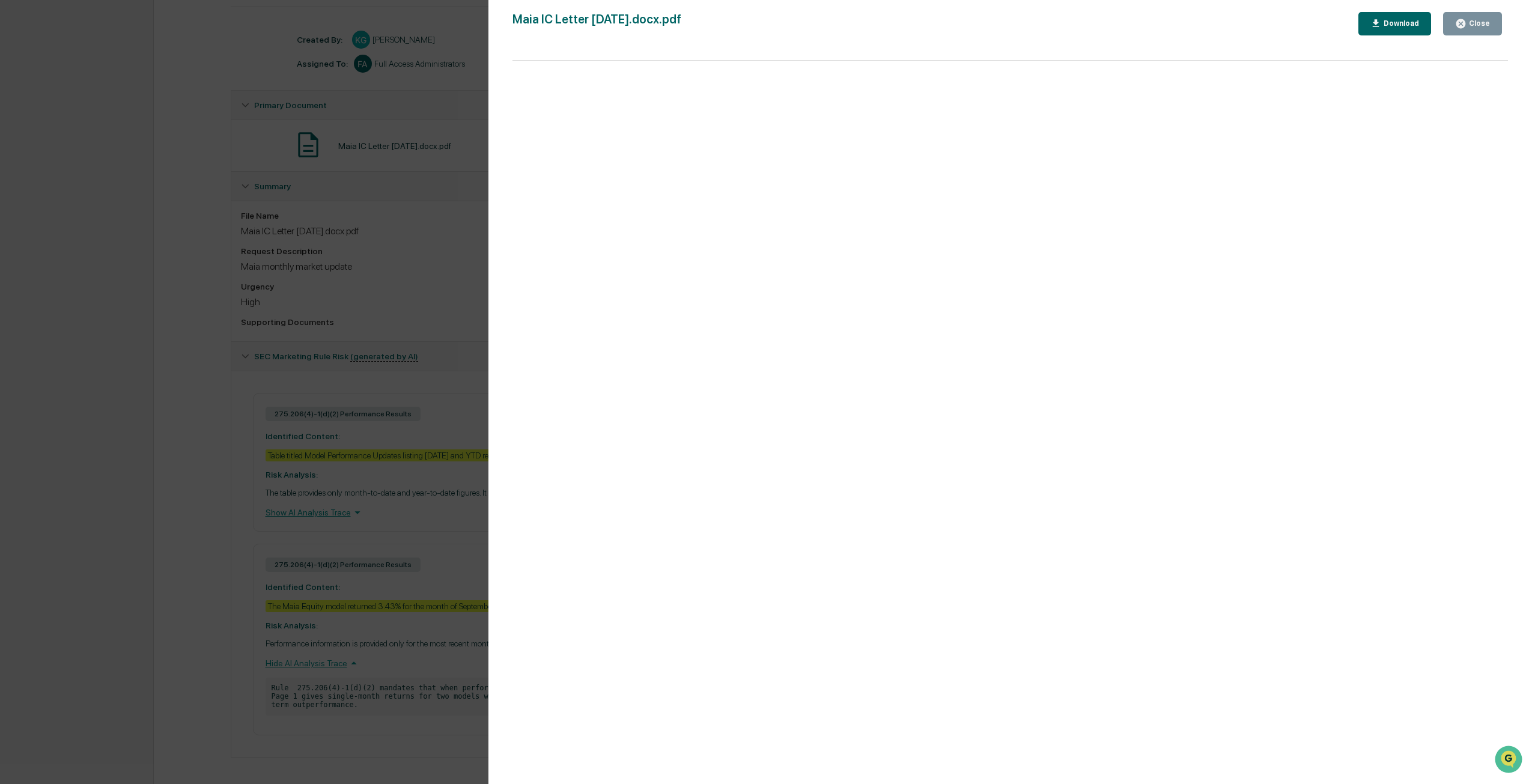
click at [459, 617] on div "Version History [DATE] 07:04 PM [PERSON_NAME] Maia IC Letter [DATE].docx.pdf Cl…" at bounding box center [766, 392] width 1532 height 784
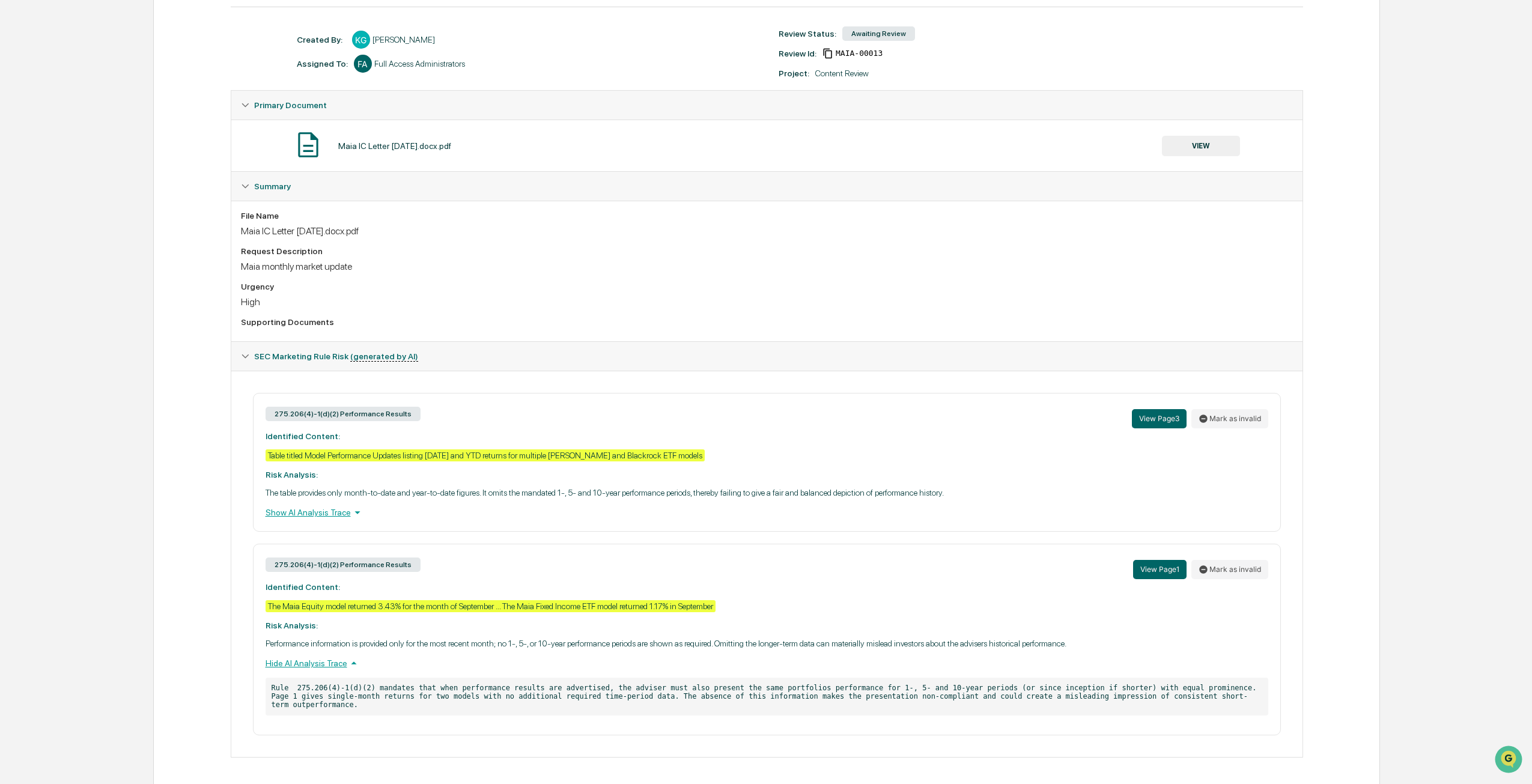
click at [462, 612] on div "The Maia Equity model returned 3.43% for the month of September ... The Maia Fi…" at bounding box center [490, 606] width 450 height 12
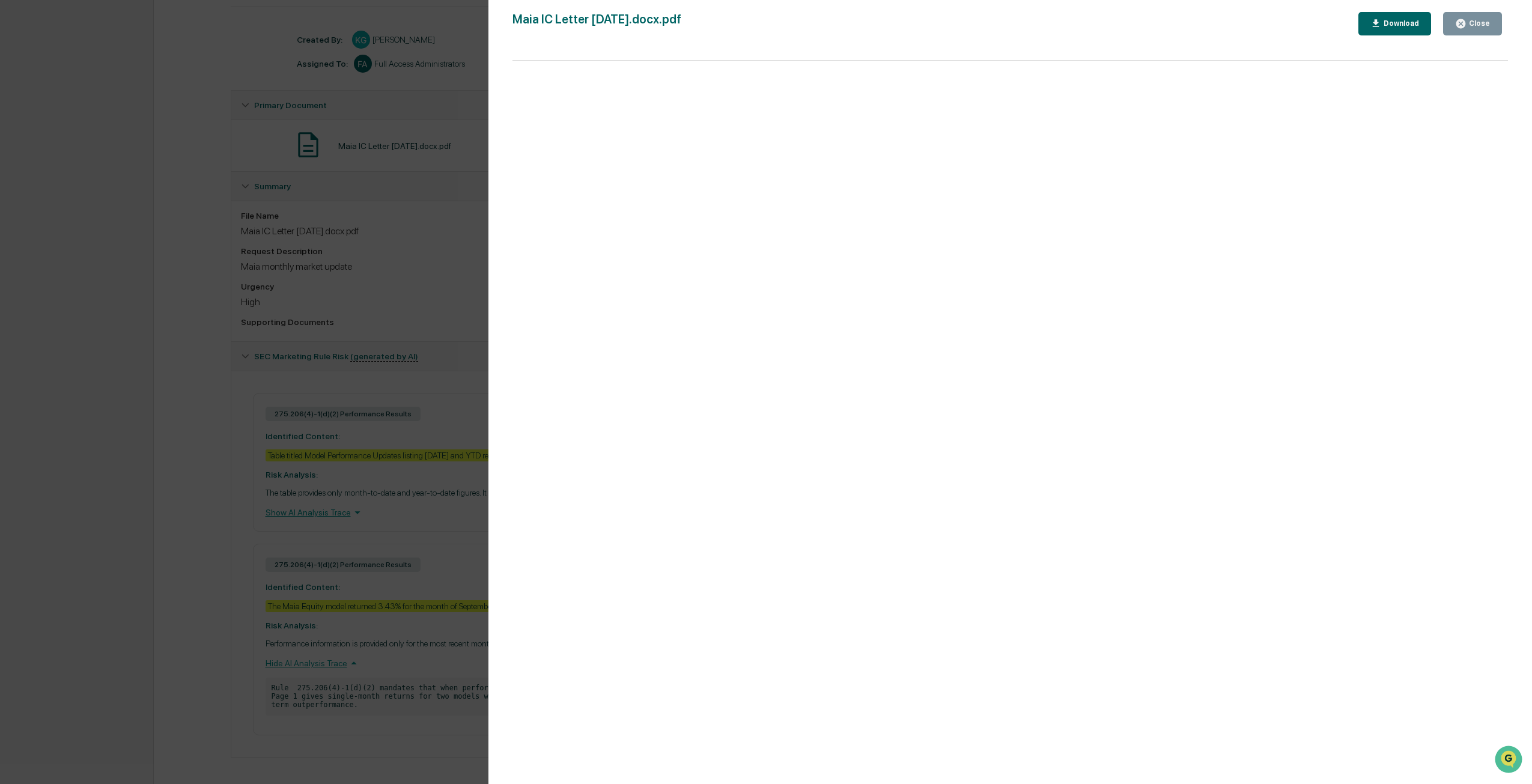
click at [399, 408] on div "Version History [DATE] 07:04 PM [PERSON_NAME] Maia IC Letter [DATE].docx.pdf Cl…" at bounding box center [766, 392] width 1532 height 784
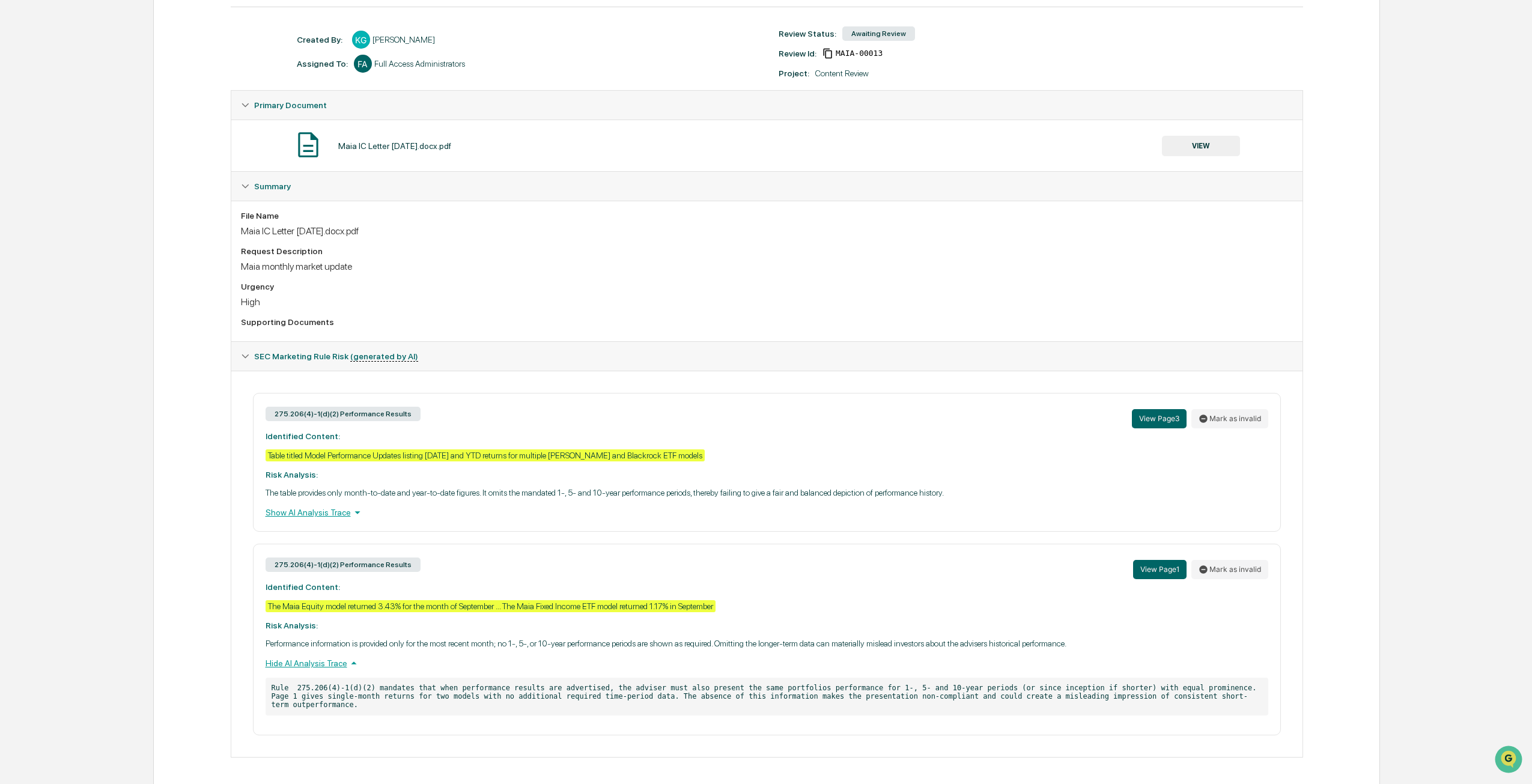
scroll to position [0, 0]
